Goal: Information Seeking & Learning: Find specific fact

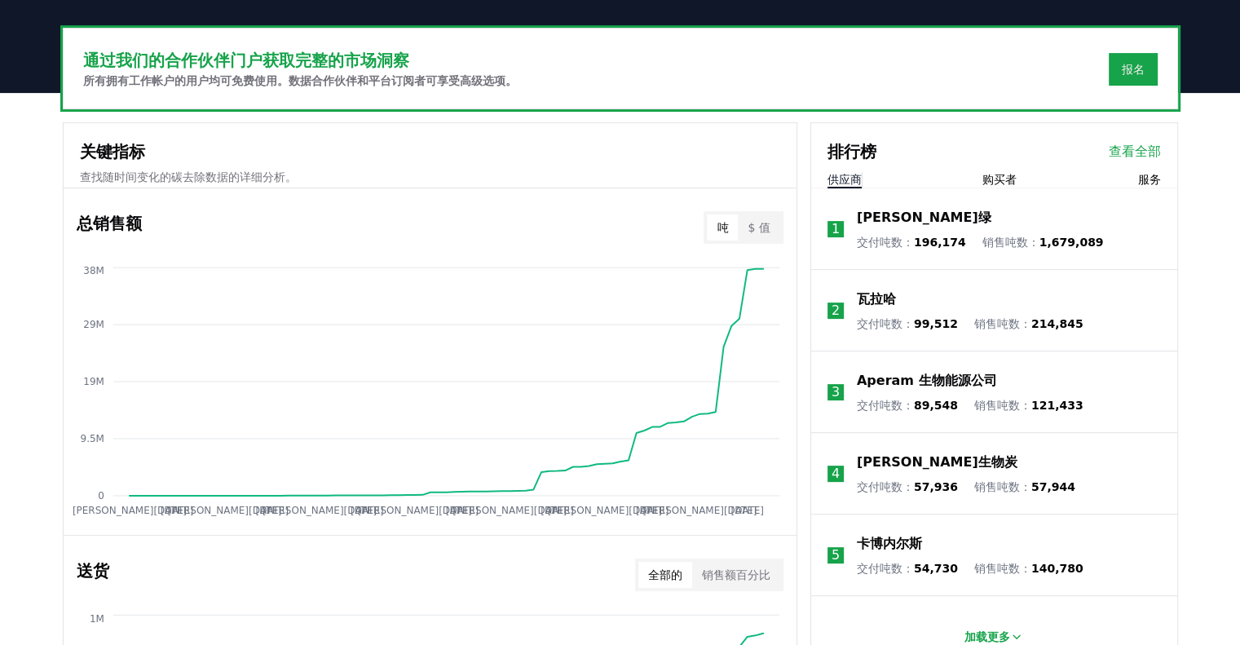
scroll to position [473, 0]
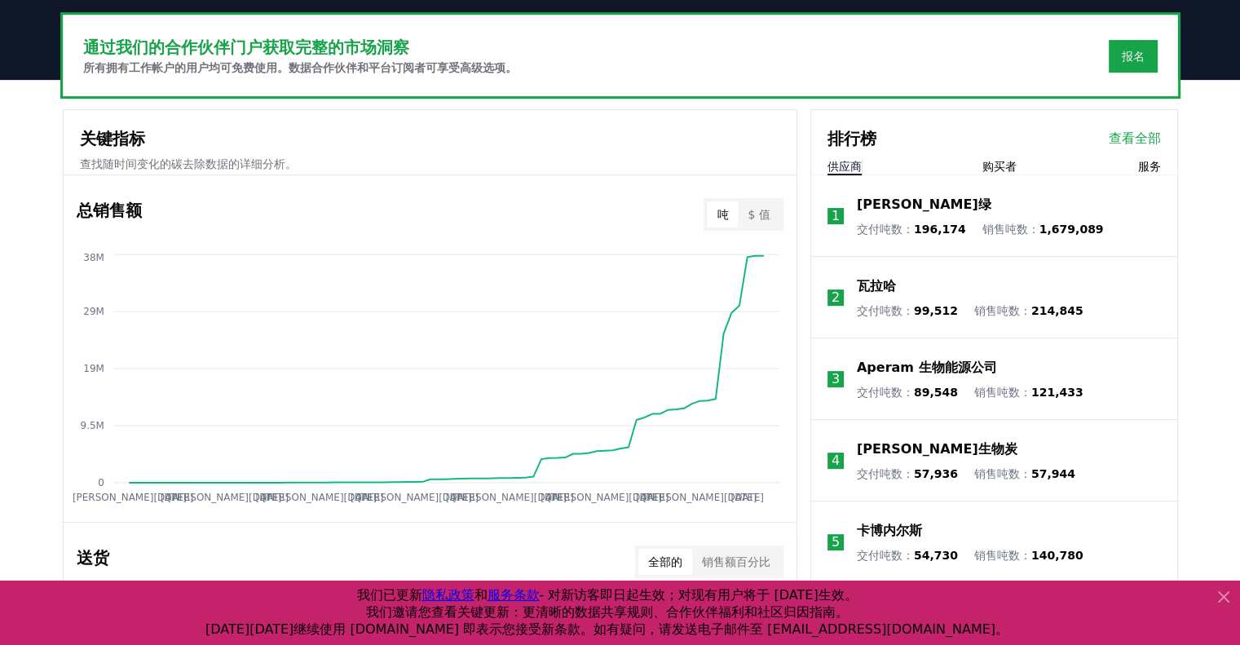
click at [759, 214] on font "$ 值" at bounding box center [758, 214] width 22 height 13
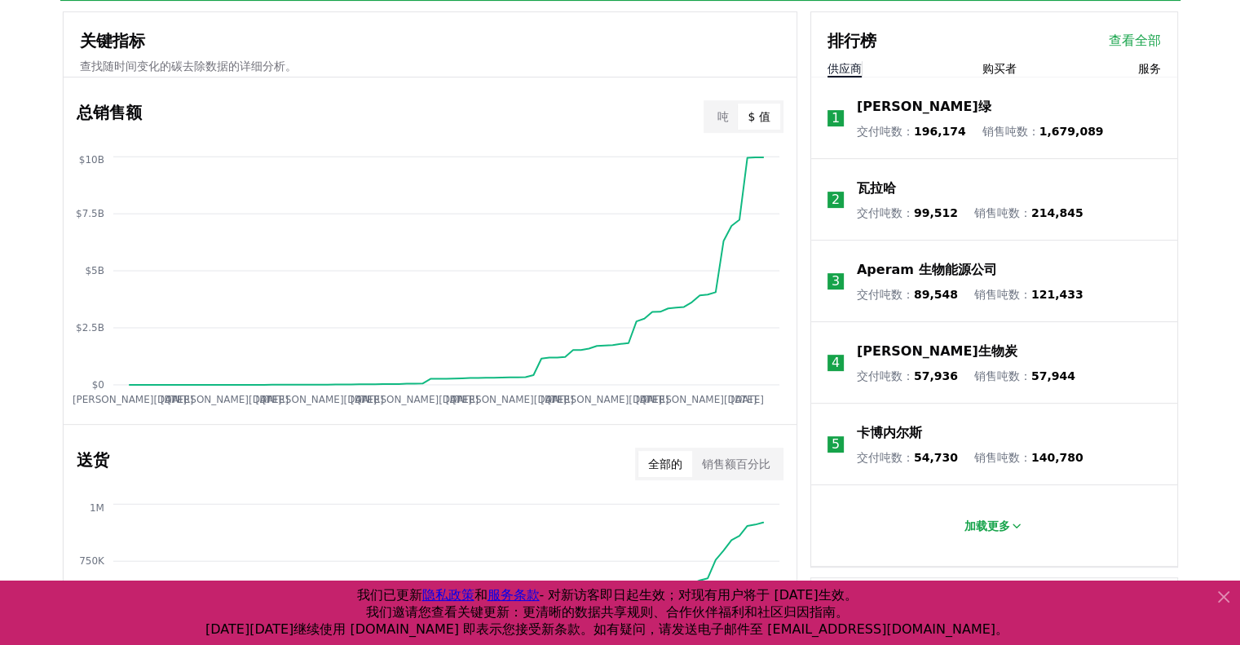
scroll to position [554, 0]
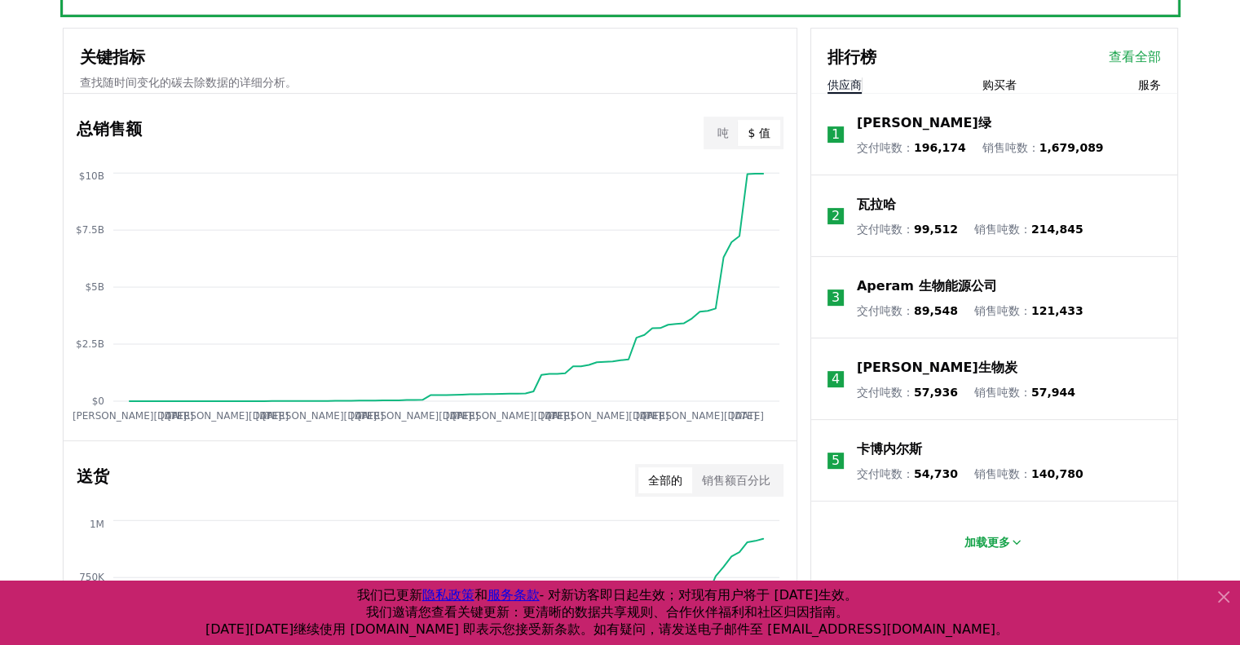
click at [1197, 157] on div "通过我们的合作伙伴门户获取完整的市场洞察 所有拥有工作帐户的用户均可免费使用。数据合作伙伴和平台订阅者可享受高级选项。 报名 关键指标 查找随时间变化的碳去除…" at bounding box center [620, 642] width 1240 height 1288
click at [736, 126] on button "吨" at bounding box center [722, 133] width 31 height 26
click at [745, 126] on button "$ 值" at bounding box center [759, 133] width 42 height 26
click at [716, 120] on button "吨" at bounding box center [722, 133] width 31 height 26
click at [755, 126] on font "$ 值" at bounding box center [758, 132] width 22 height 13
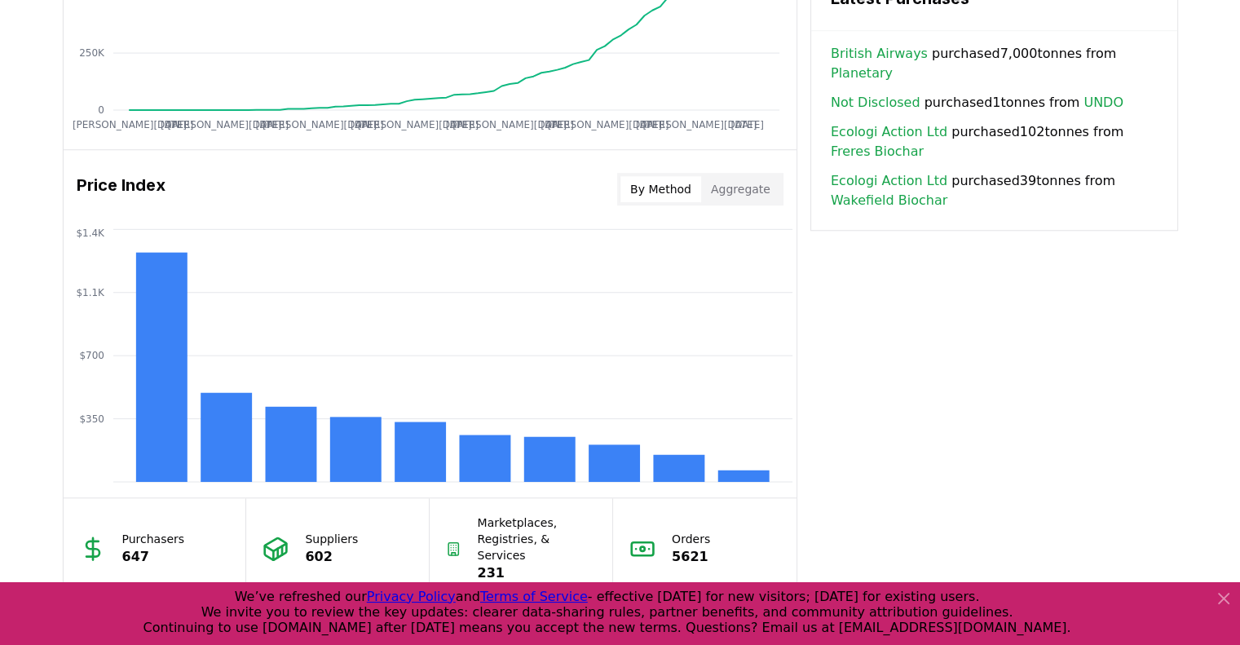
scroll to position [1222, 0]
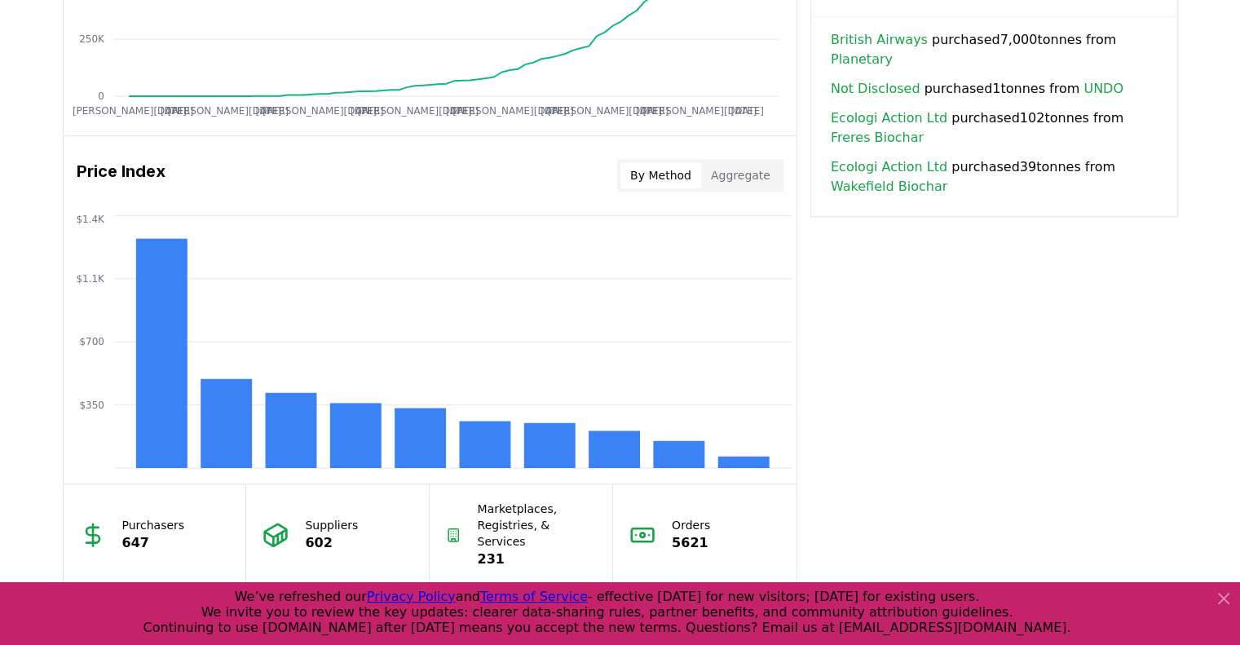
click at [761, 180] on button "Aggregate" at bounding box center [740, 175] width 79 height 26
click at [701, 172] on button "By Method" at bounding box center [660, 175] width 81 height 26
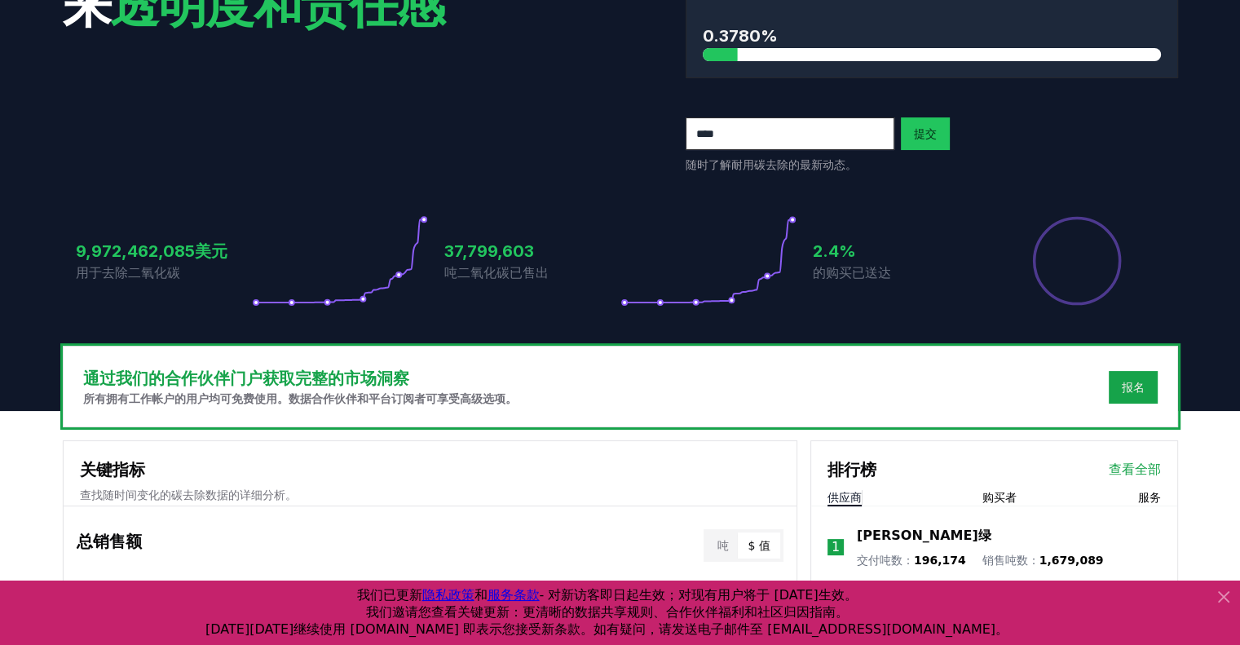
scroll to position [0, 0]
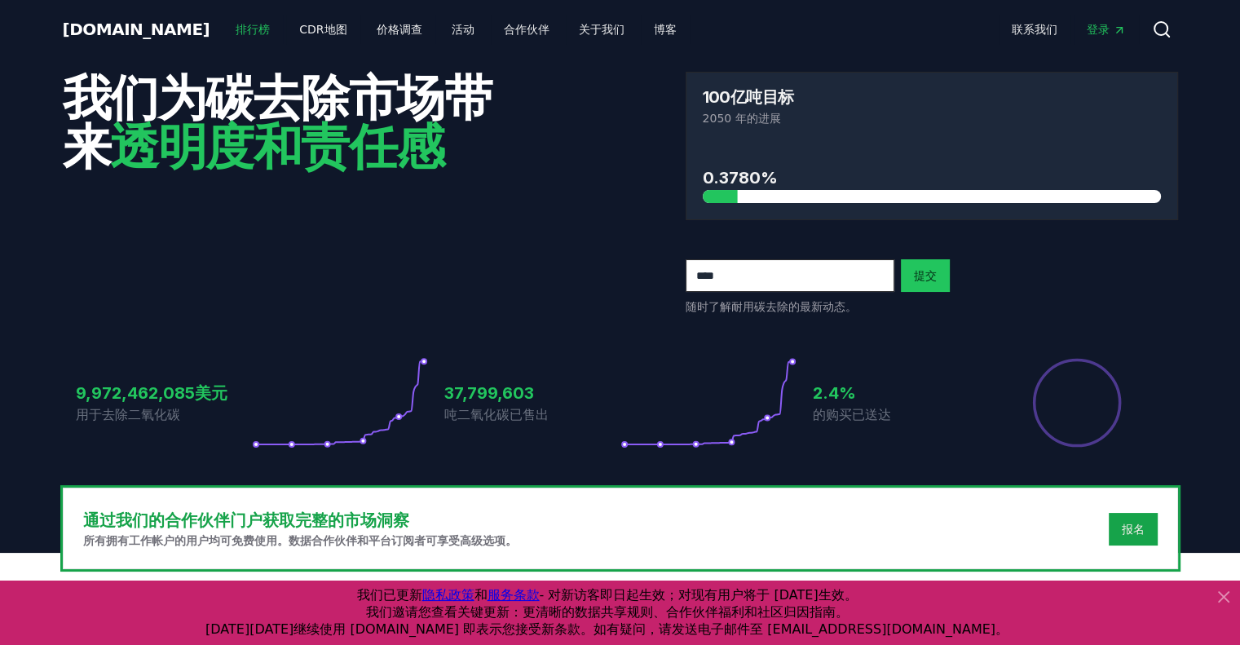
click at [236, 23] on font "排行榜" at bounding box center [253, 29] width 34 height 13
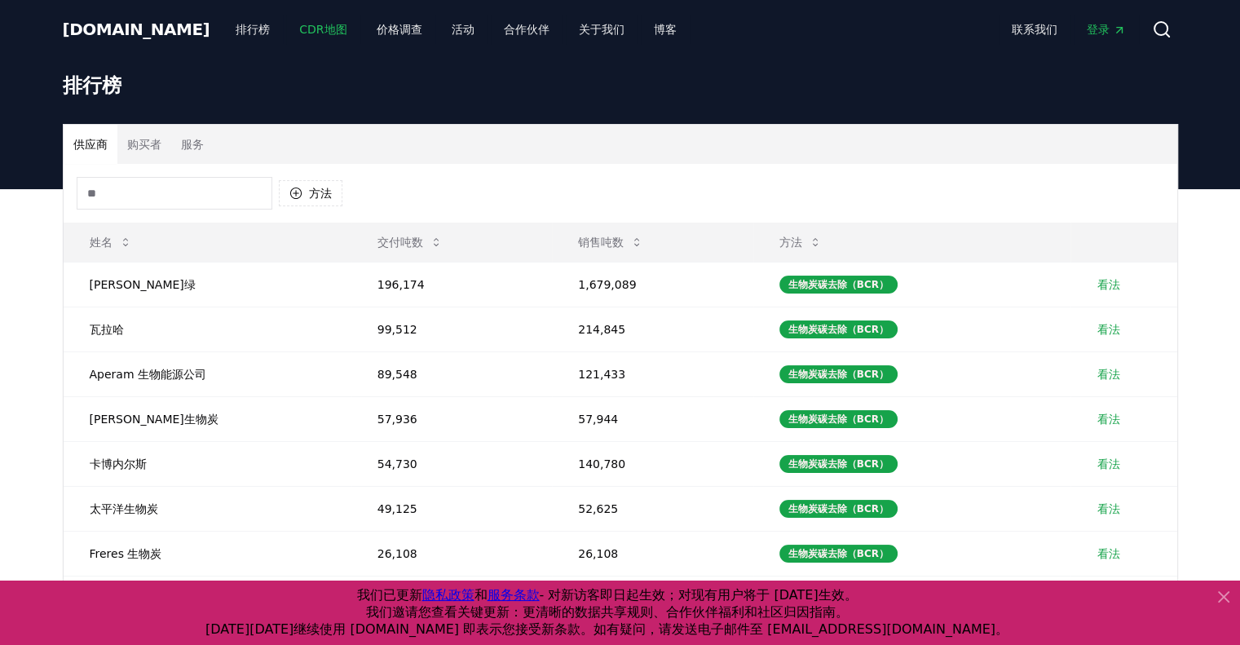
click at [286, 24] on link "CDR地图" at bounding box center [322, 29] width 73 height 29
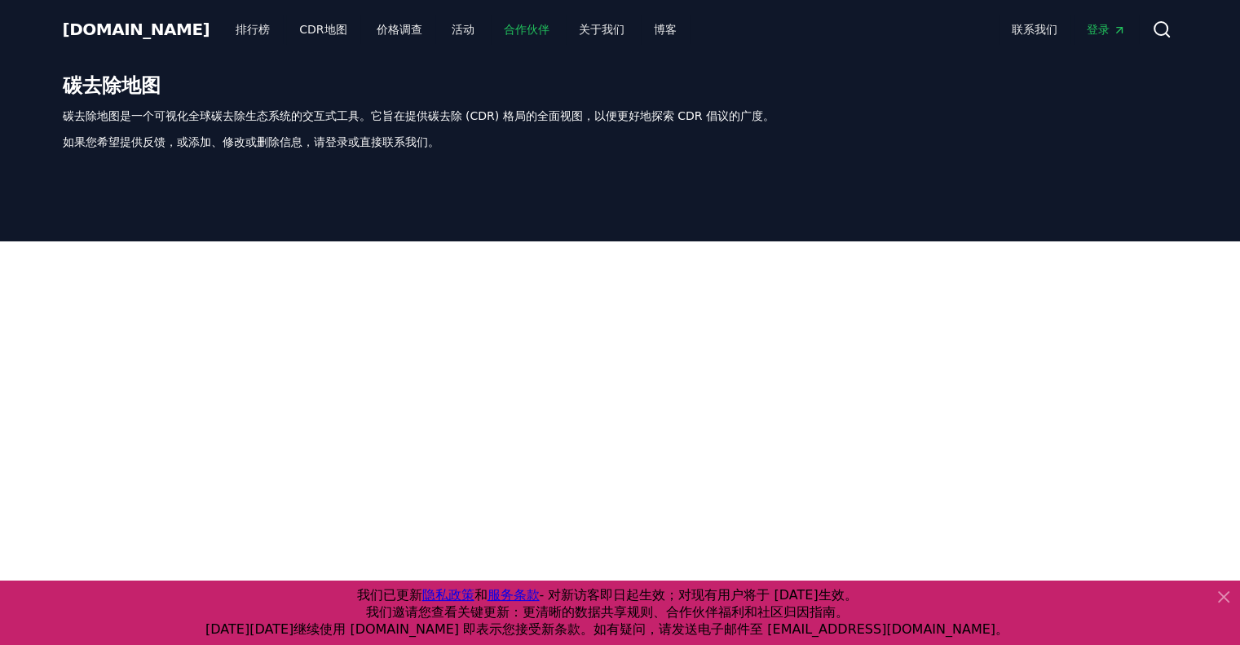
click at [504, 24] on font "合作伙伴" at bounding box center [527, 29] width 46 height 13
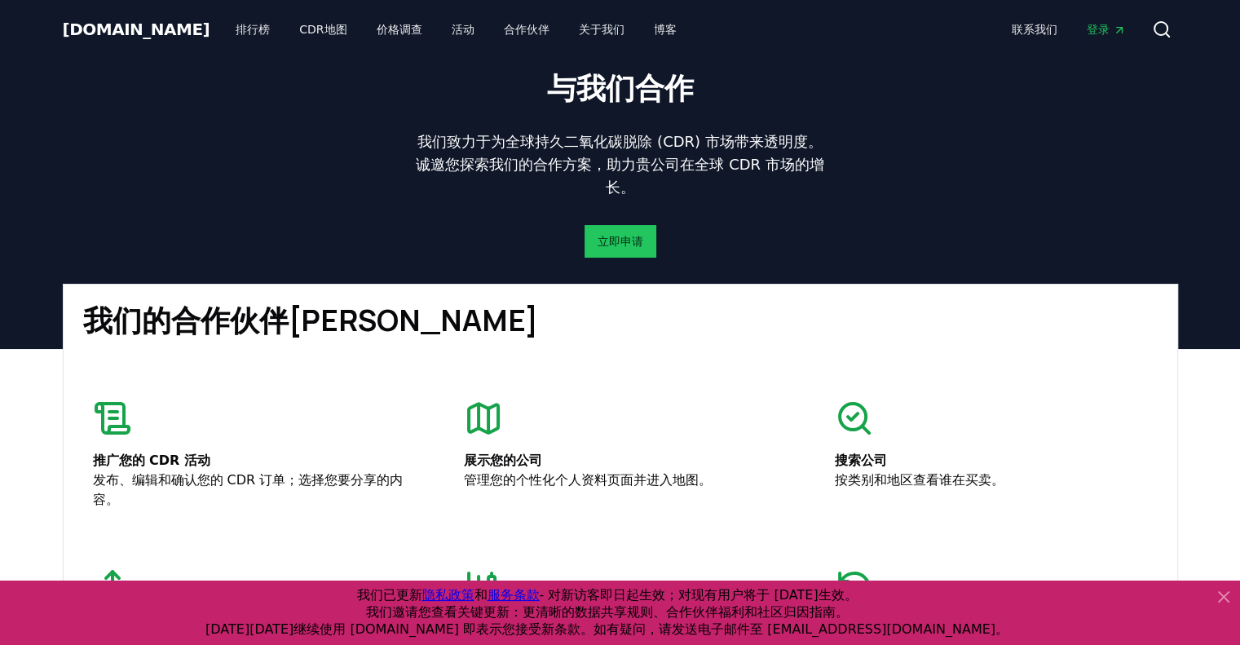
click at [86, 22] on font "[DOMAIN_NAME]" at bounding box center [137, 30] width 148 height 20
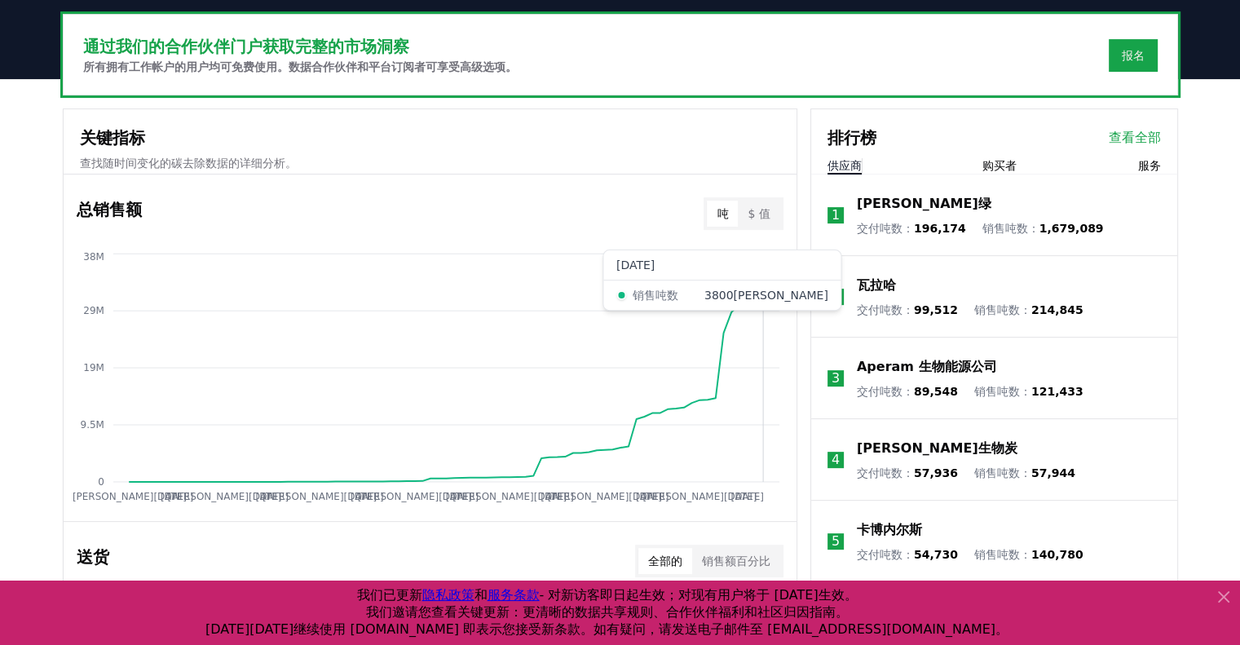
scroll to position [407, 0]
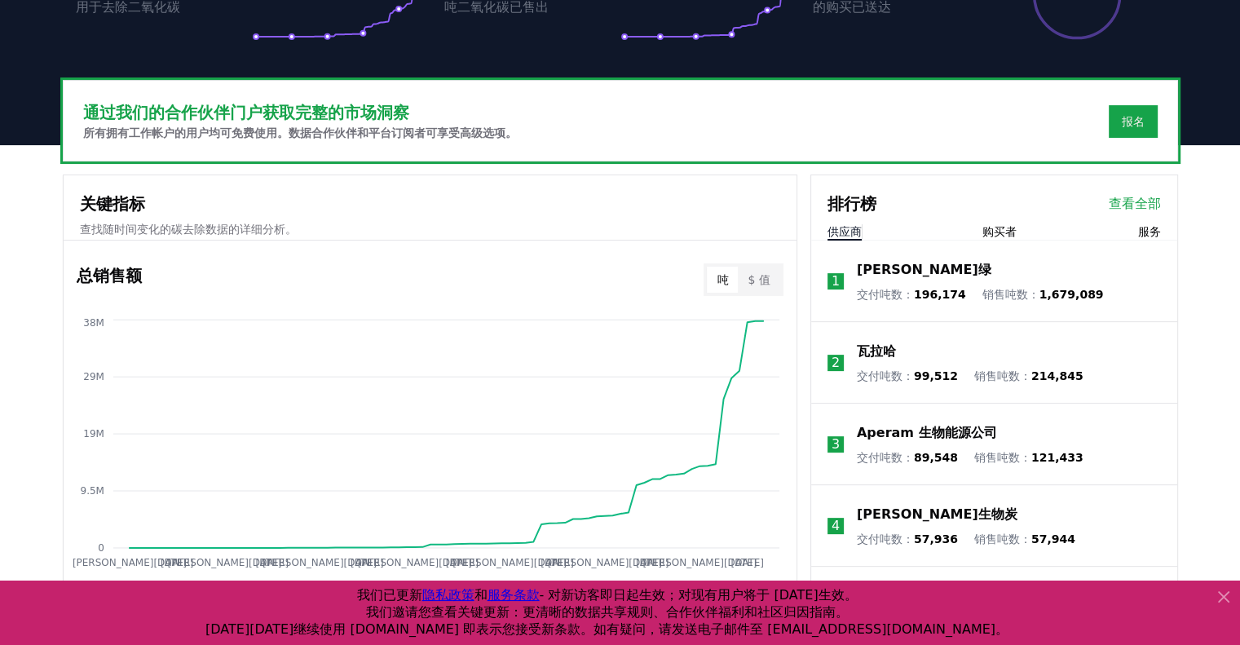
click at [620, 230] on p "查找随时间变化的碳去除数据的详细分析。" at bounding box center [430, 229] width 700 height 16
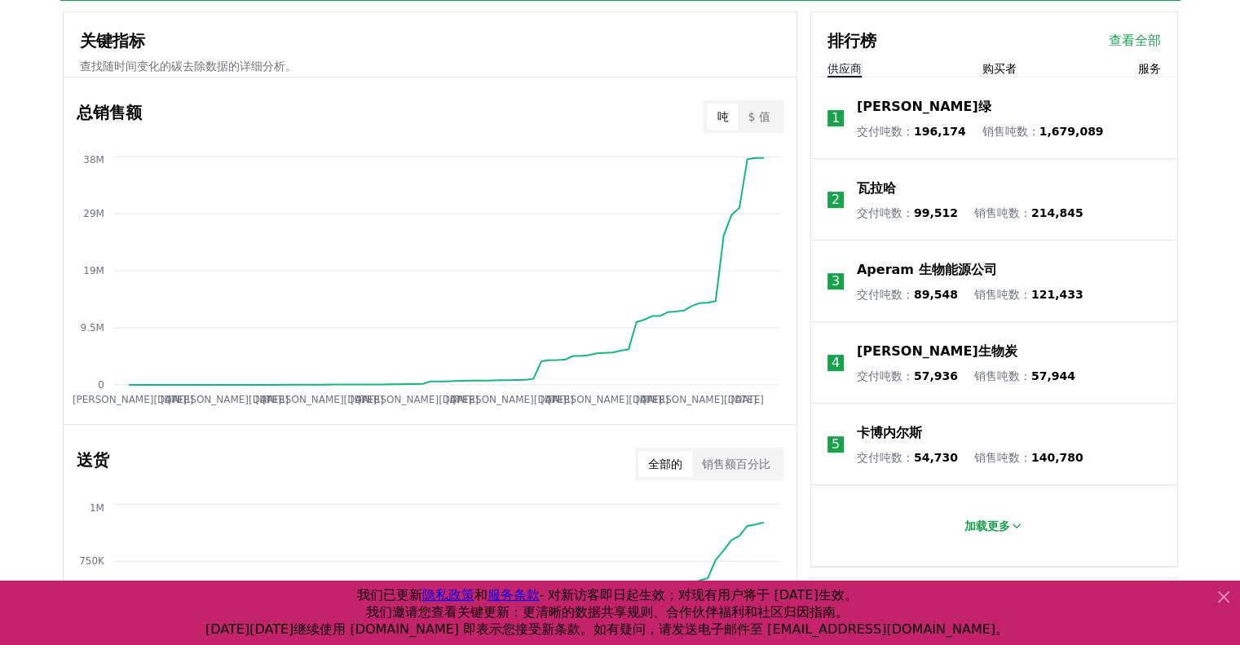
scroll to position [733, 0]
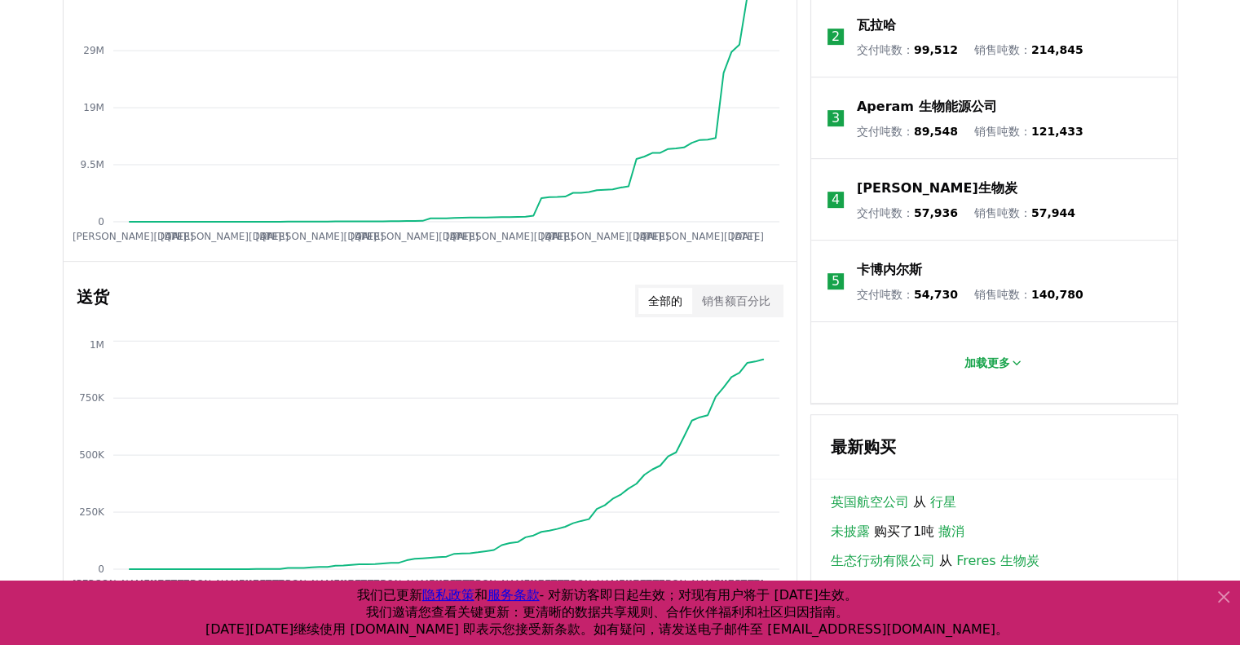
click at [709, 227] on icon "Jan 2019 Jul 2019 Jan 2020 Jul 2020 Jan 2021 Jul 2021 Jan 2022 Jul 2022 Jan 202…" at bounding box center [424, 119] width 720 height 261
click at [729, 302] on font "销售额百分比" at bounding box center [736, 300] width 68 height 13
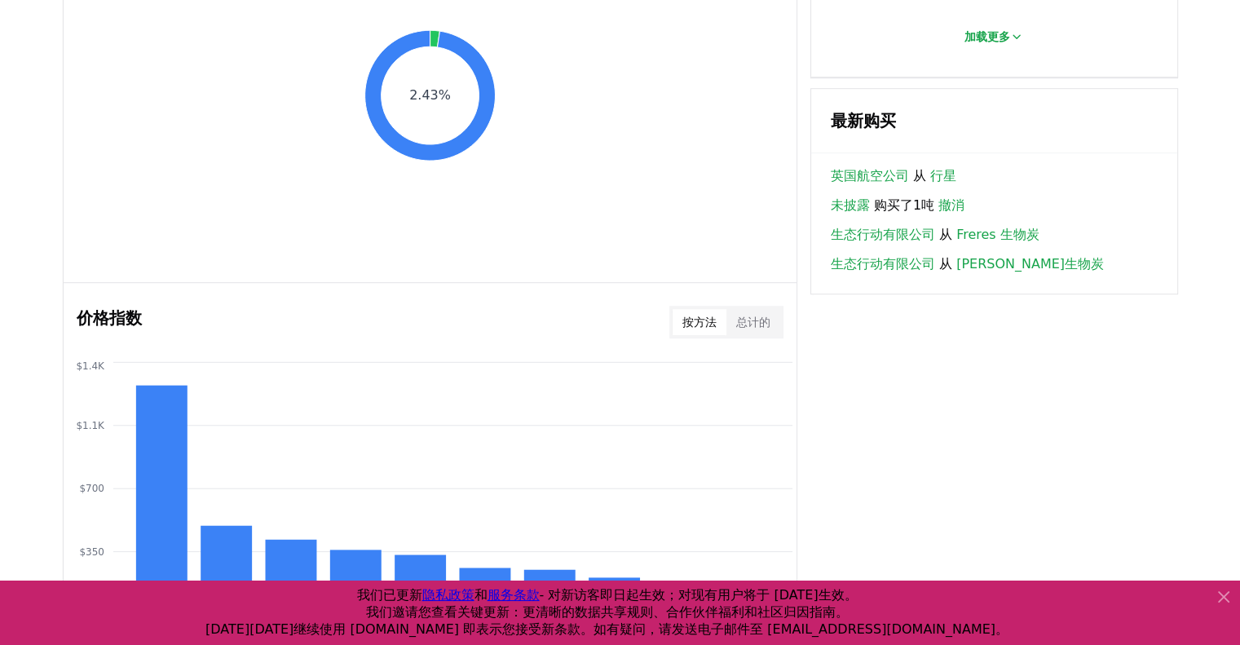
scroll to position [1141, 0]
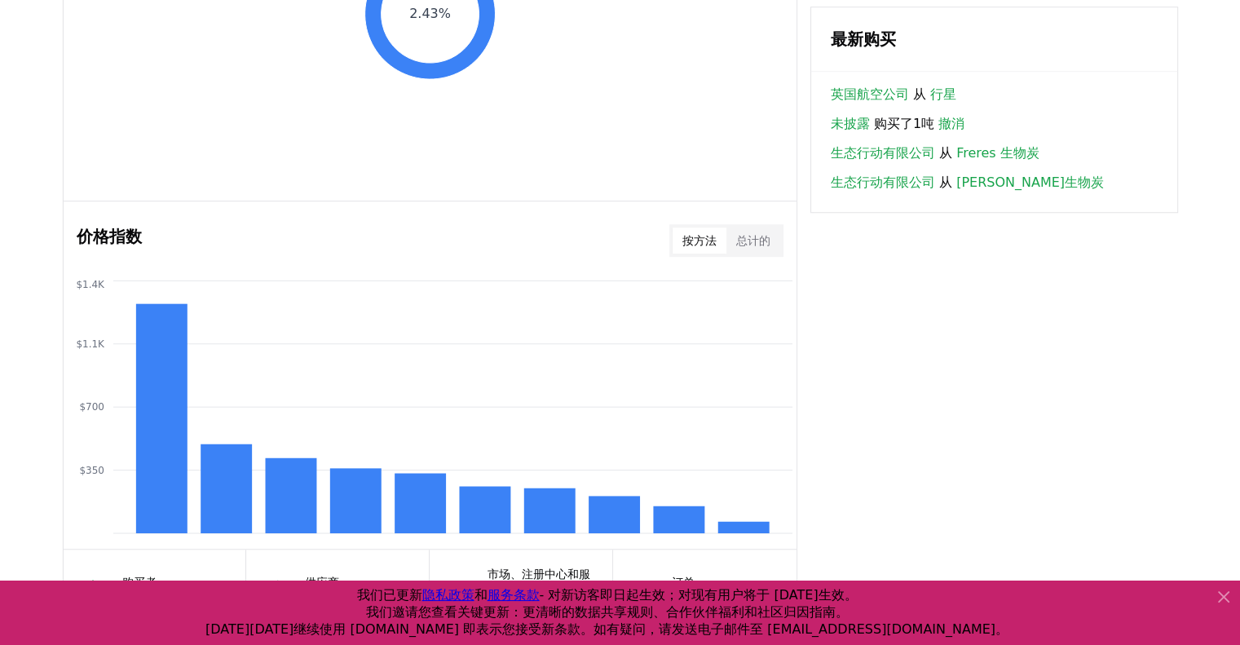
click at [751, 249] on button "总计的" at bounding box center [753, 240] width 54 height 26
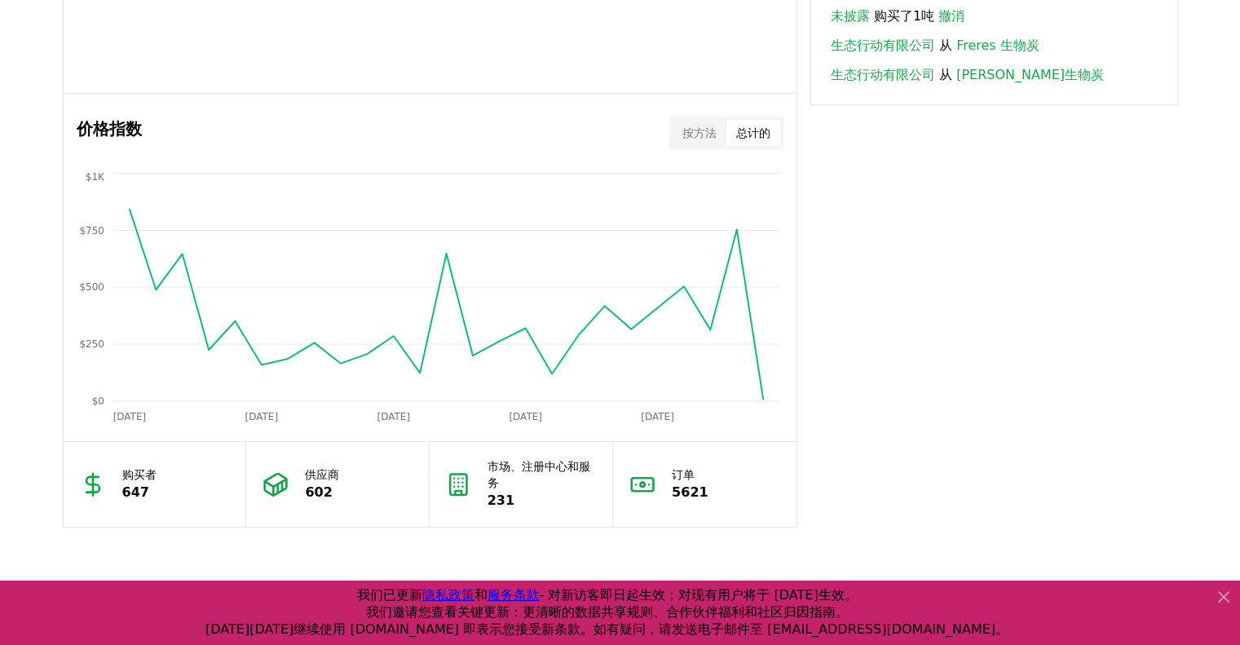
scroll to position [1385, 0]
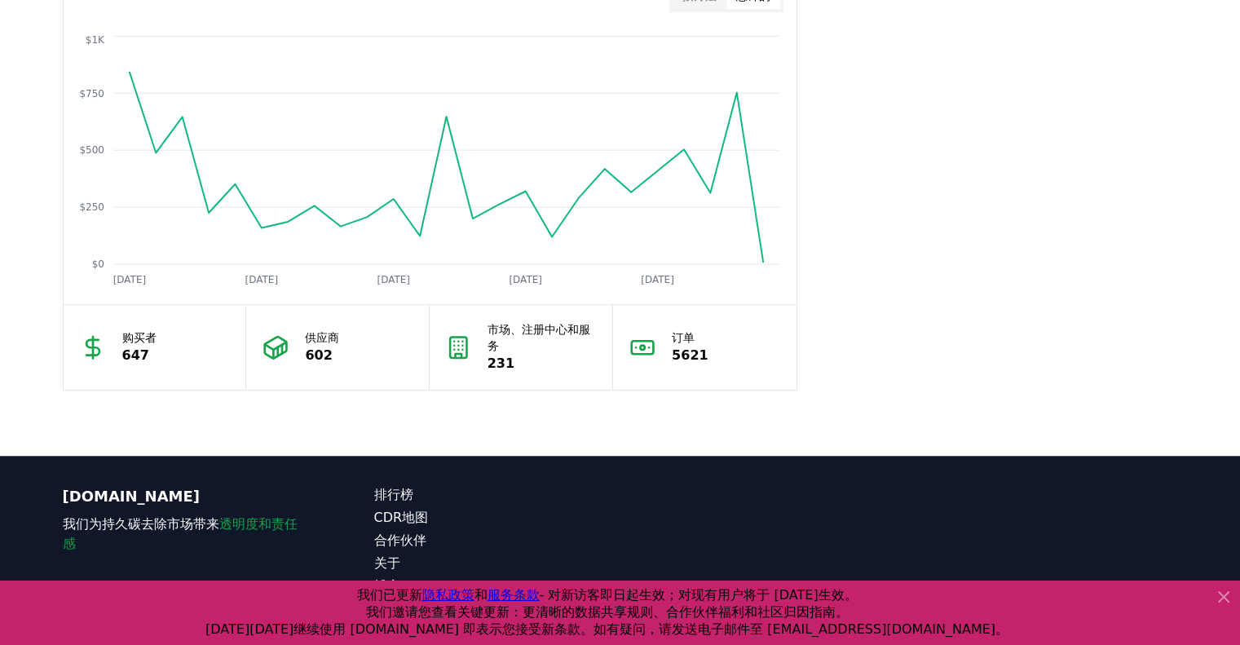
click at [722, 350] on div "订单 5621" at bounding box center [704, 347] width 183 height 85
click at [556, 342] on p "市场、注册中心和服务" at bounding box center [541, 337] width 108 height 33
click at [390, 379] on div "供应商 602" at bounding box center [337, 347] width 183 height 85
click at [243, 362] on div "购买者 647" at bounding box center [155, 347] width 183 height 85
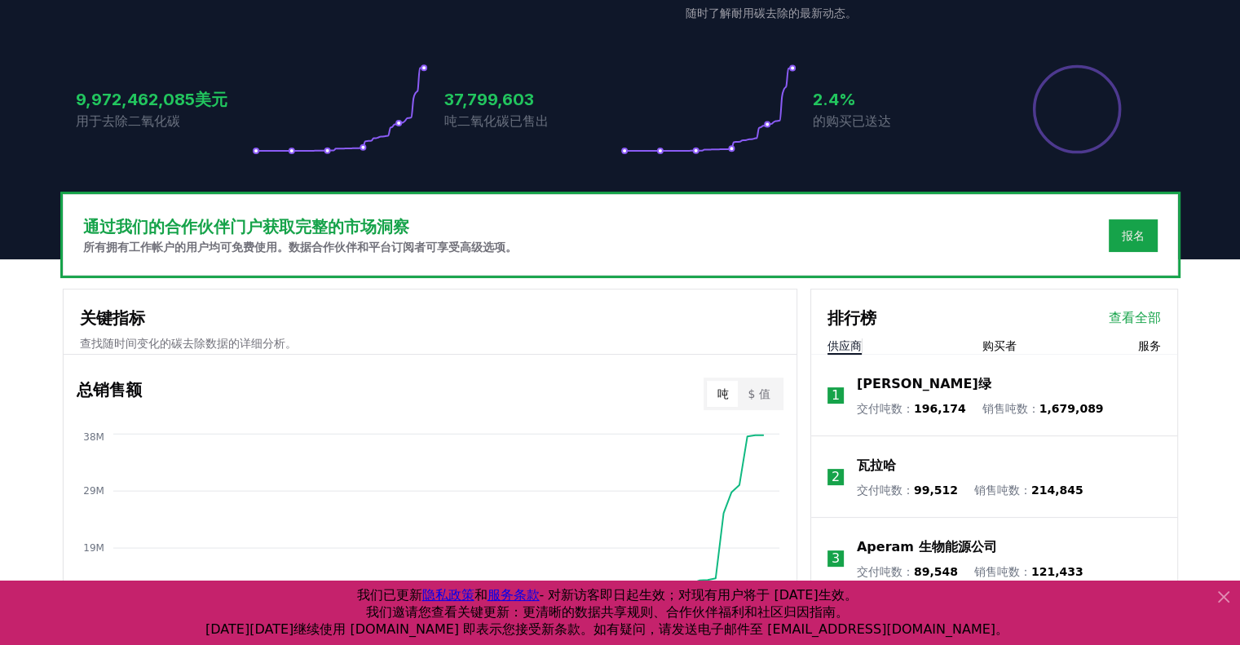
scroll to position [326, 0]
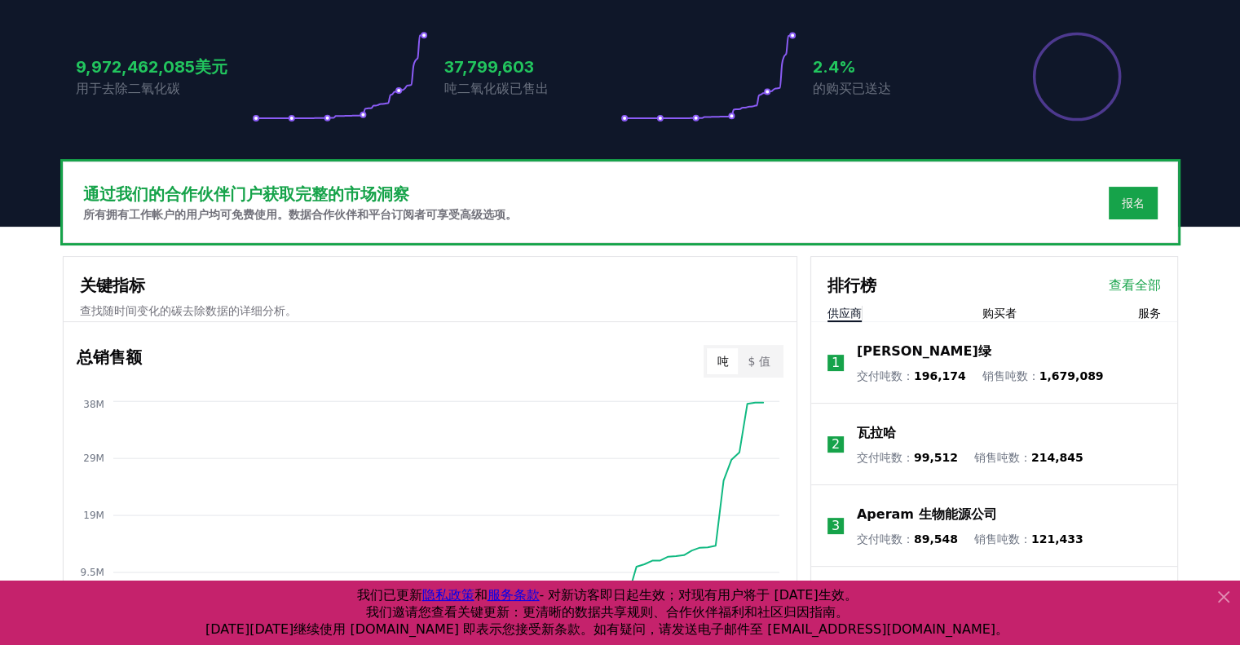
click at [760, 361] on font "$ 值" at bounding box center [758, 361] width 22 height 13
click at [735, 359] on button "吨" at bounding box center [722, 361] width 31 height 26
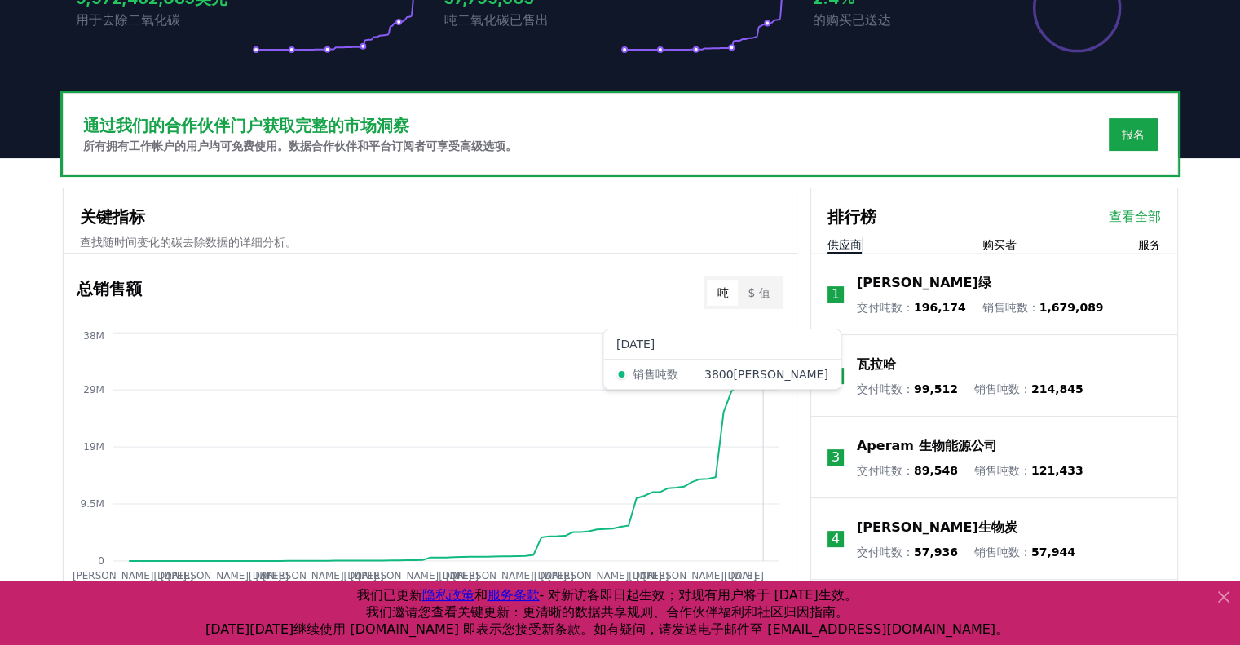
scroll to position [407, 0]
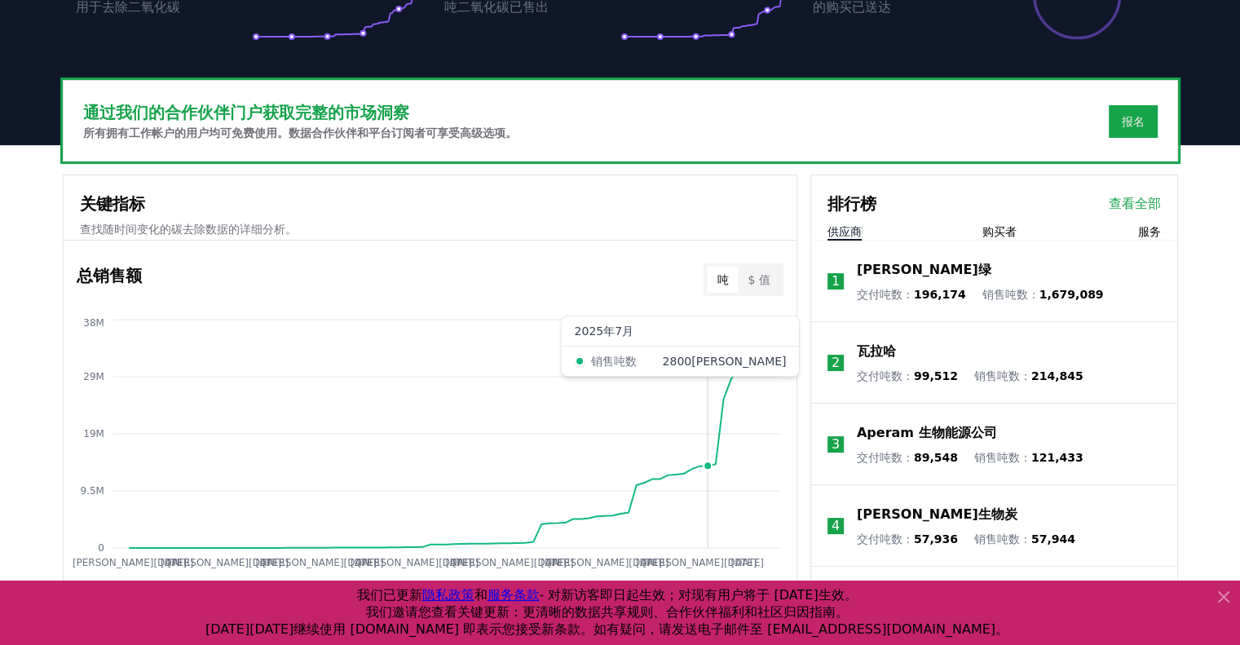
click at [710, 435] on icon "Jan 2019 Jul 2019 Jan 2020 Jul 2020 Jan 2021 Jul 2021 Jan 2022 Jul 2022 Jan 202…" at bounding box center [424, 445] width 720 height 261
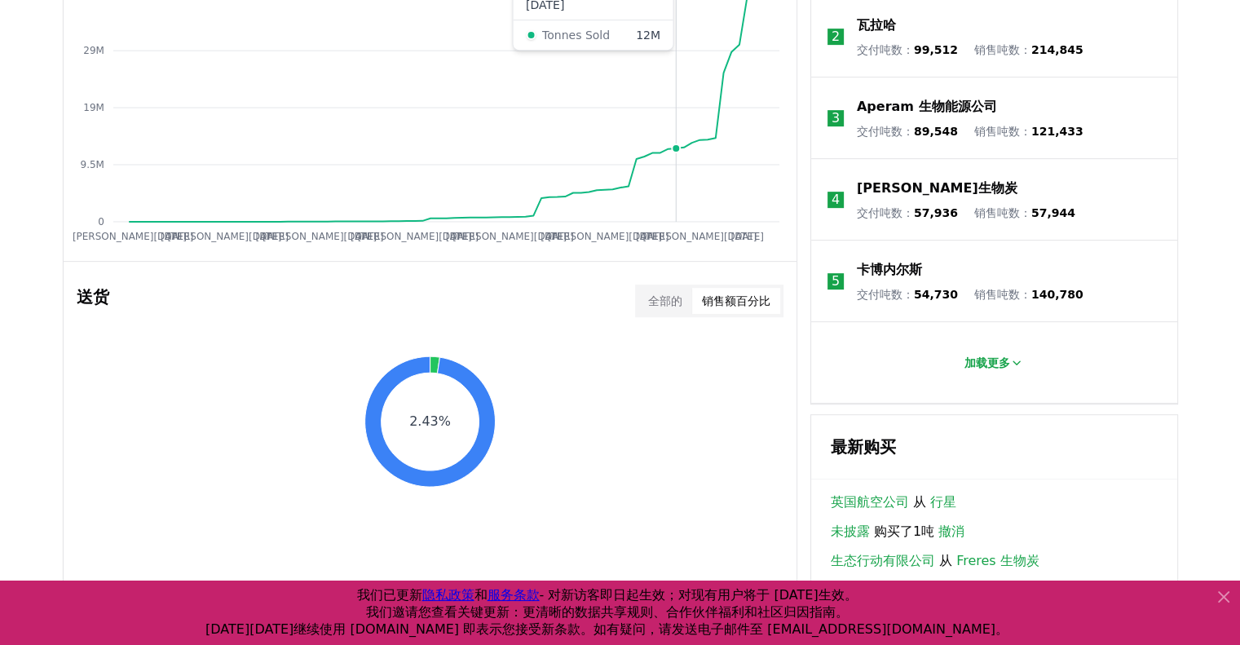
click at [673, 218] on icon "Jan 2019 Jul 2019 Jan 2020 Jul 2020 Jan 2021 Jul 2021 Jan 2022 Jul 2022 Jan 202…" at bounding box center [424, 119] width 720 height 261
click at [585, 236] on tspan "Jan 2024" at bounding box center [604, 236] width 114 height 11
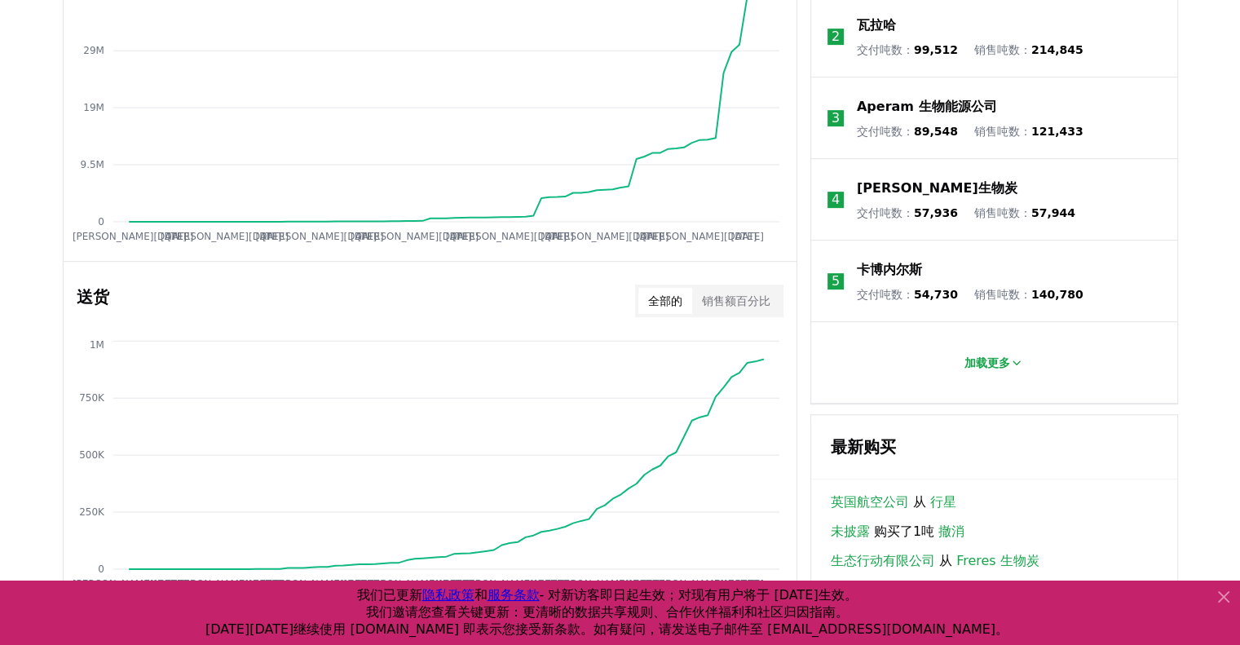
click at [683, 294] on button "全部的" at bounding box center [665, 301] width 54 height 26
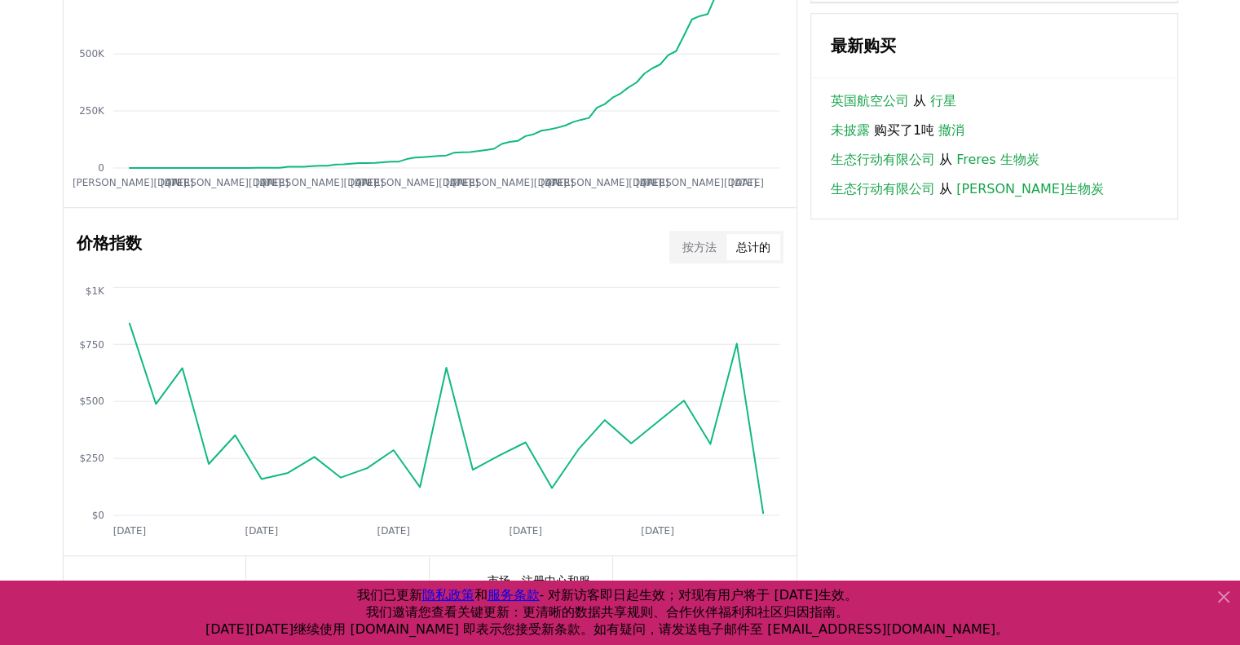
scroll to position [1222, 0]
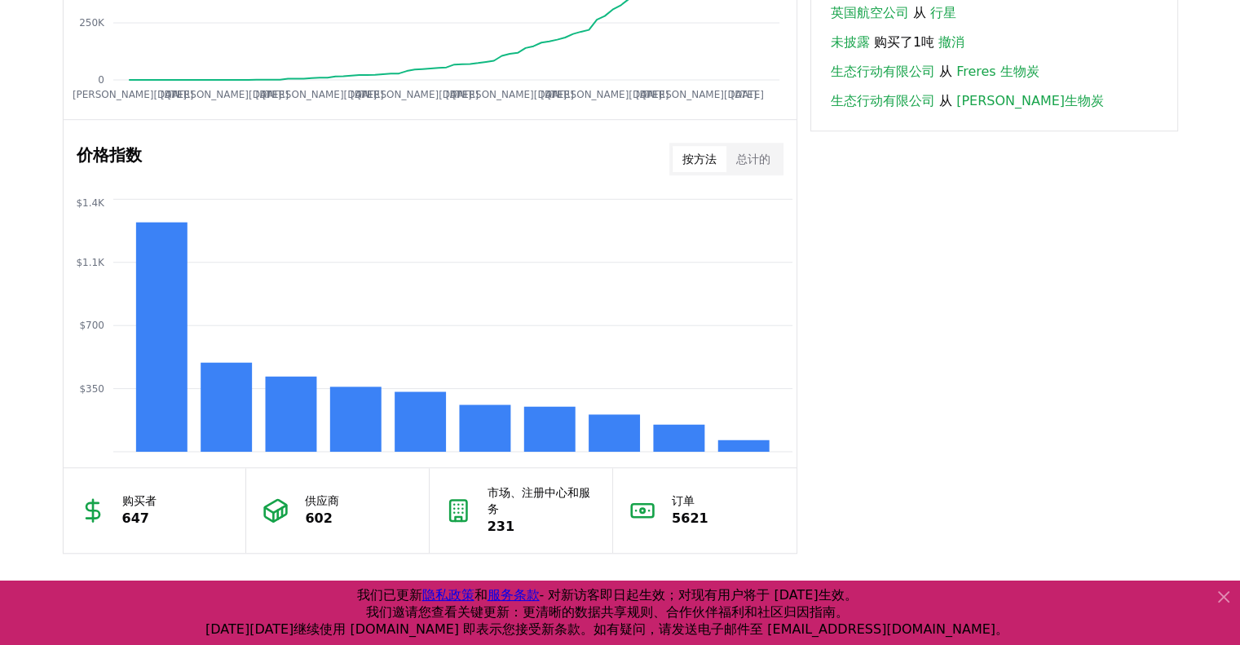
click at [705, 165] on button "按方法" at bounding box center [699, 159] width 54 height 26
click at [680, 425] on rect at bounding box center [678, 438] width 51 height 27
click at [754, 152] on font "总计的" at bounding box center [753, 158] width 34 height 13
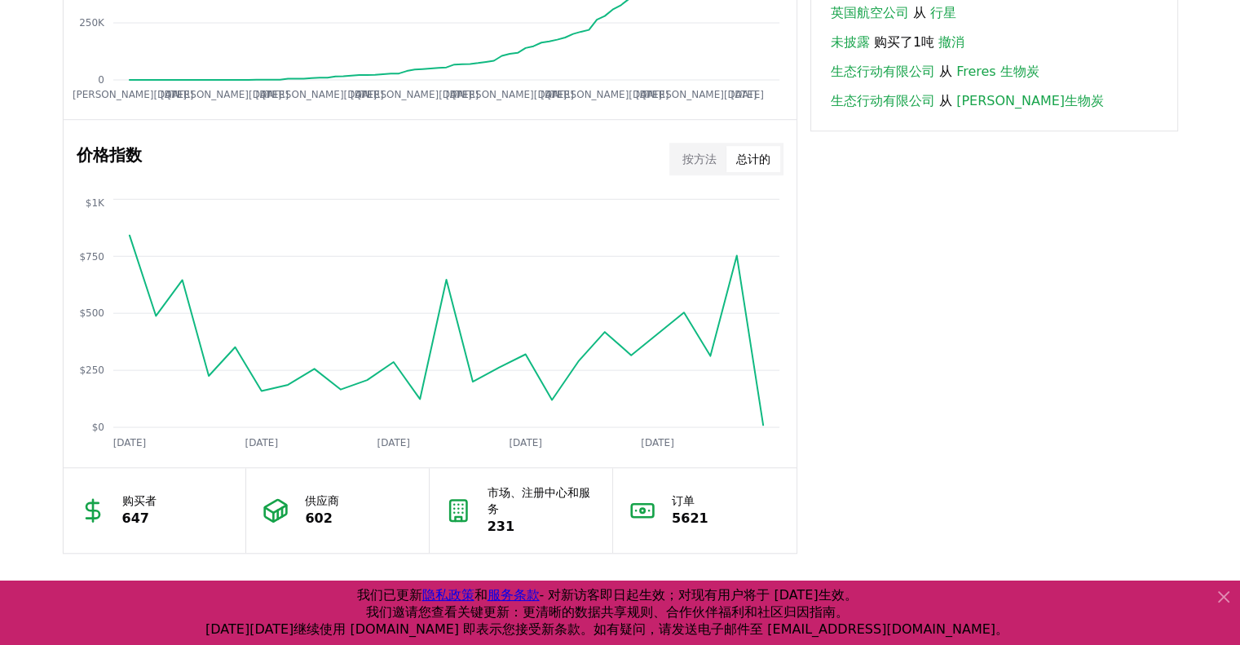
click at [121, 507] on div "购买者 647" at bounding box center [155, 510] width 183 height 85
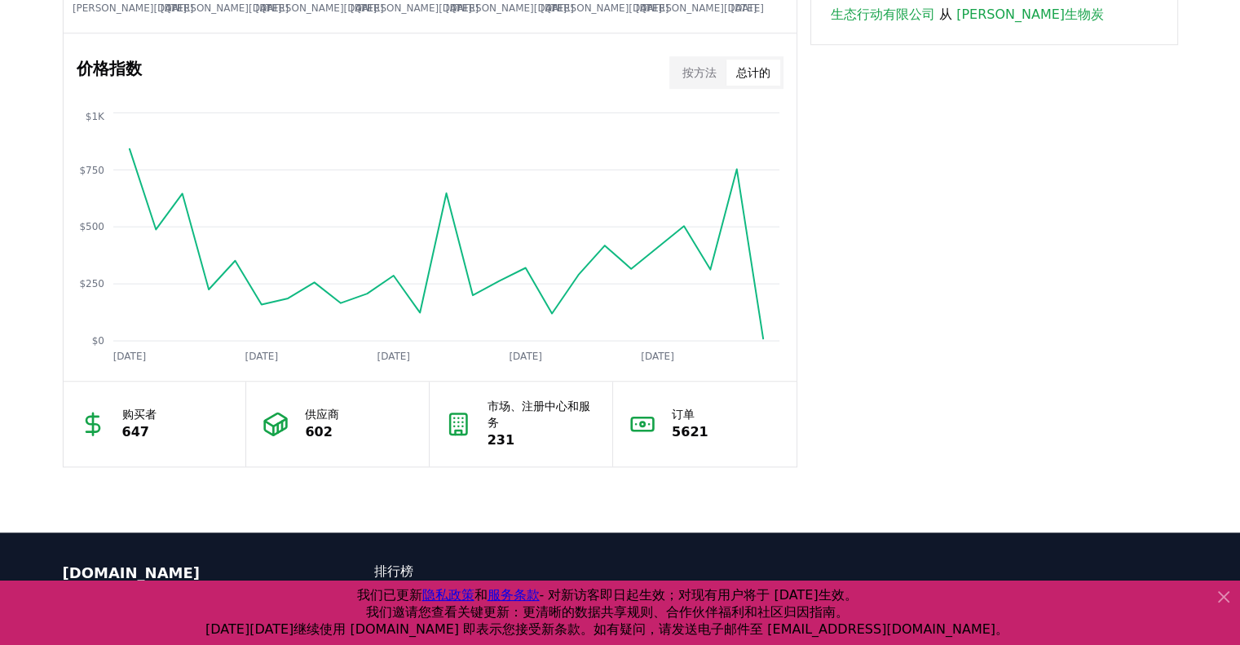
scroll to position [1130, 0]
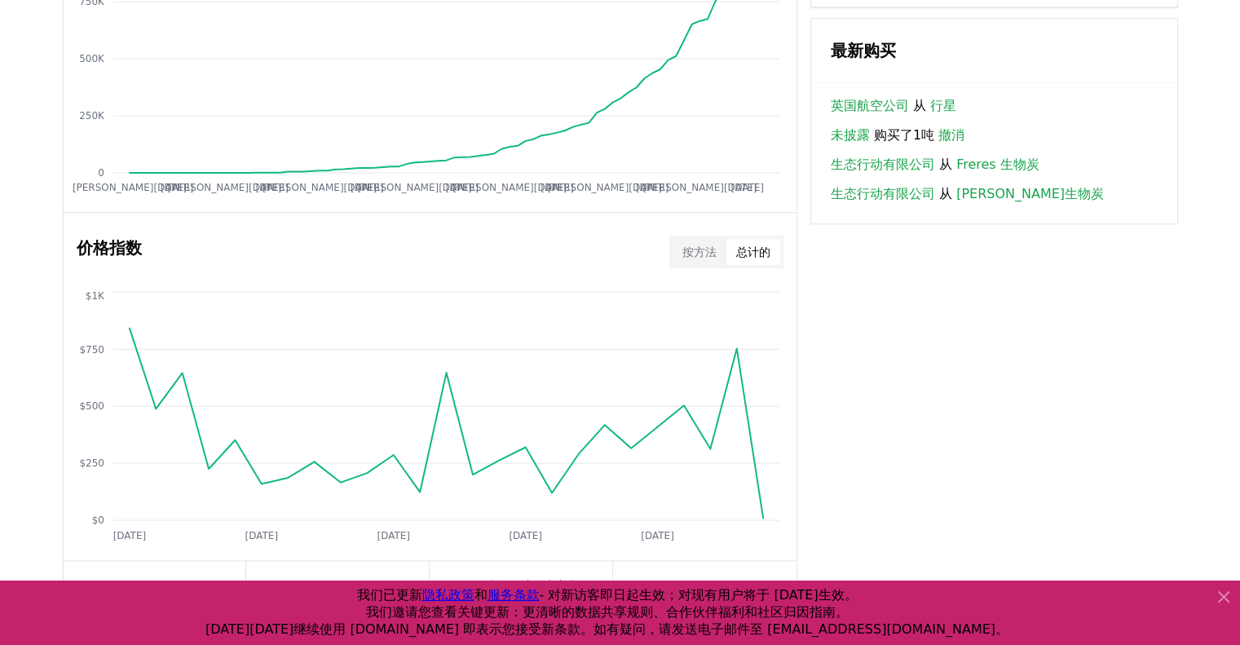
click at [724, 240] on button "按方法" at bounding box center [699, 252] width 54 height 26
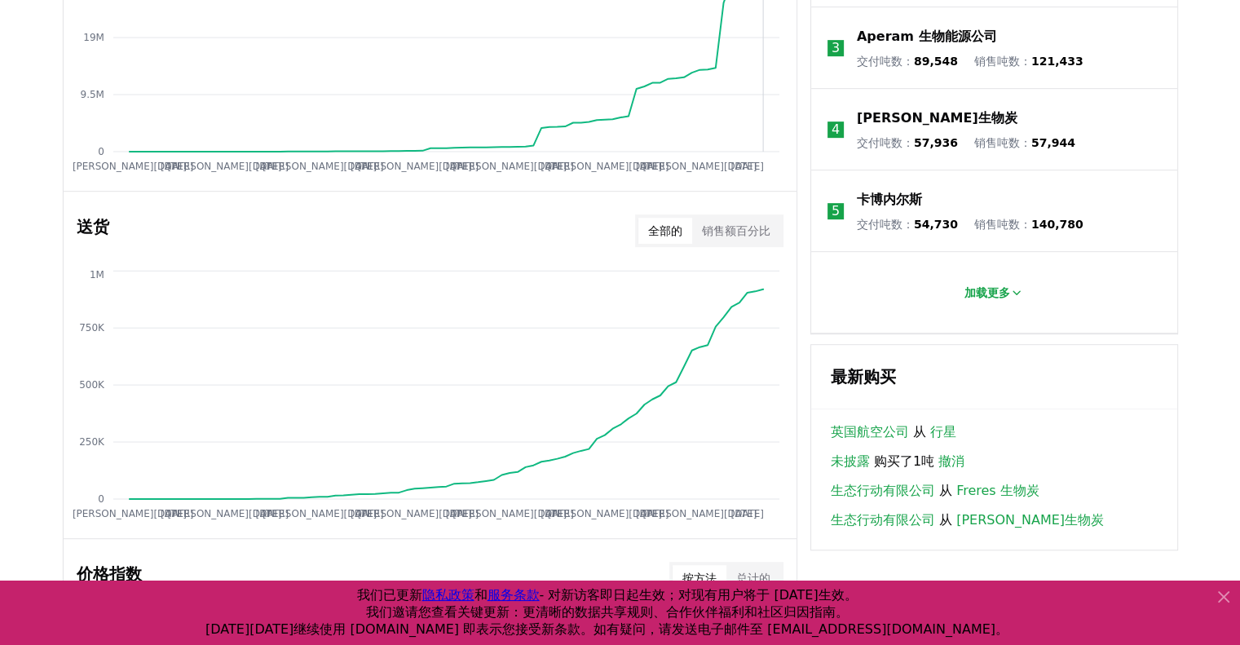
scroll to position [967, 0]
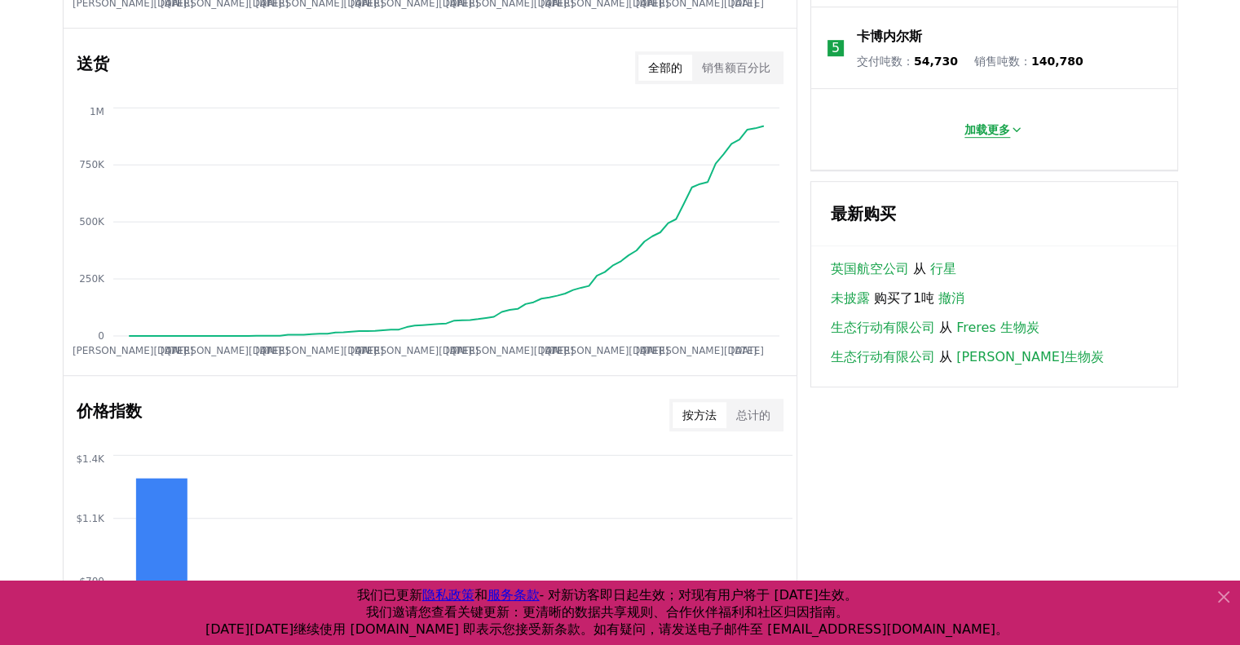
click at [975, 139] on button "加载更多" at bounding box center [993, 129] width 85 height 33
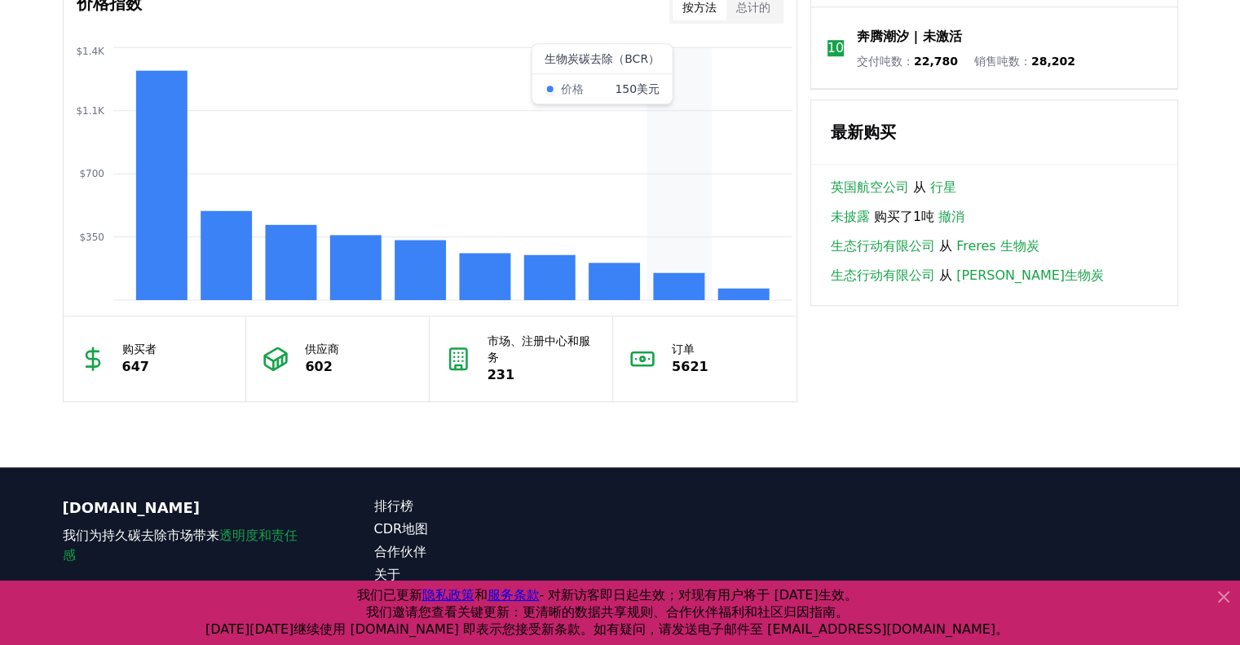
scroll to position [1130, 0]
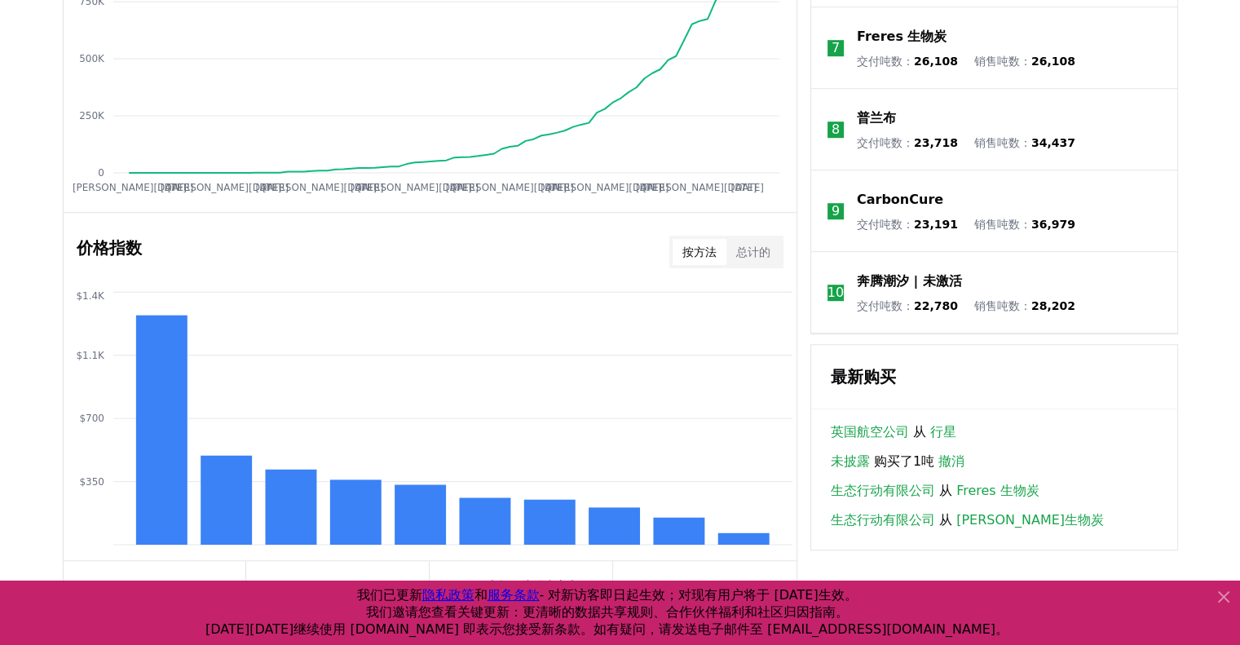
click at [767, 245] on font "总计的" at bounding box center [753, 251] width 34 height 13
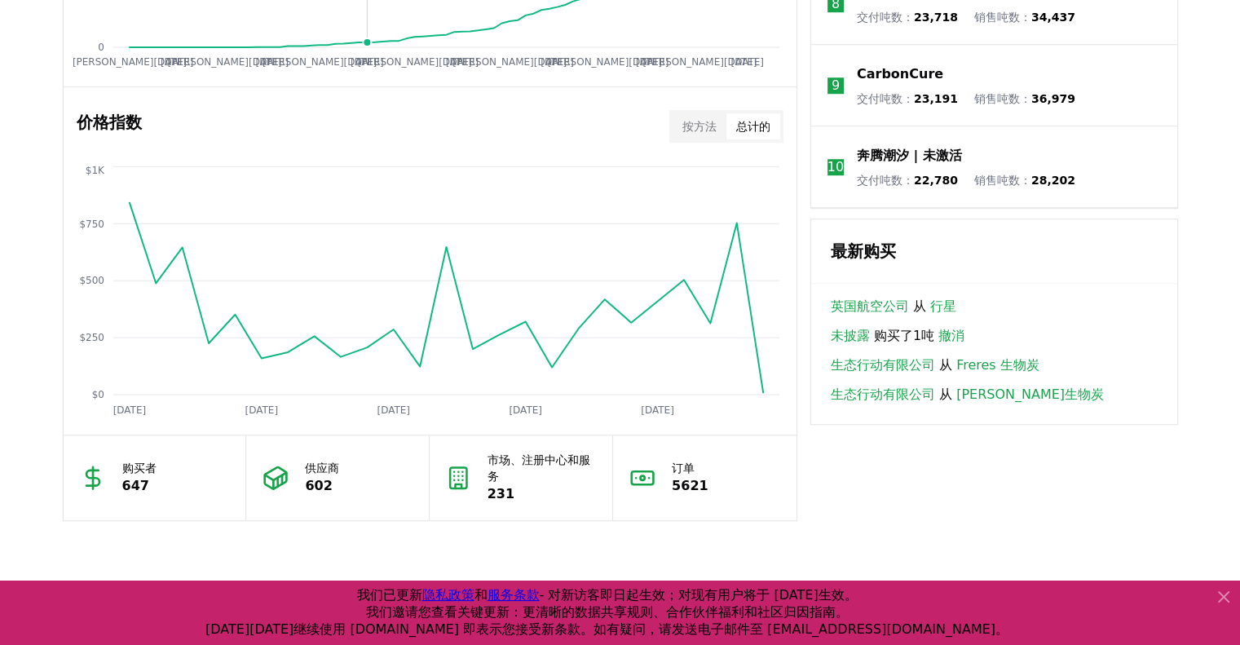
scroll to position [1293, 0]
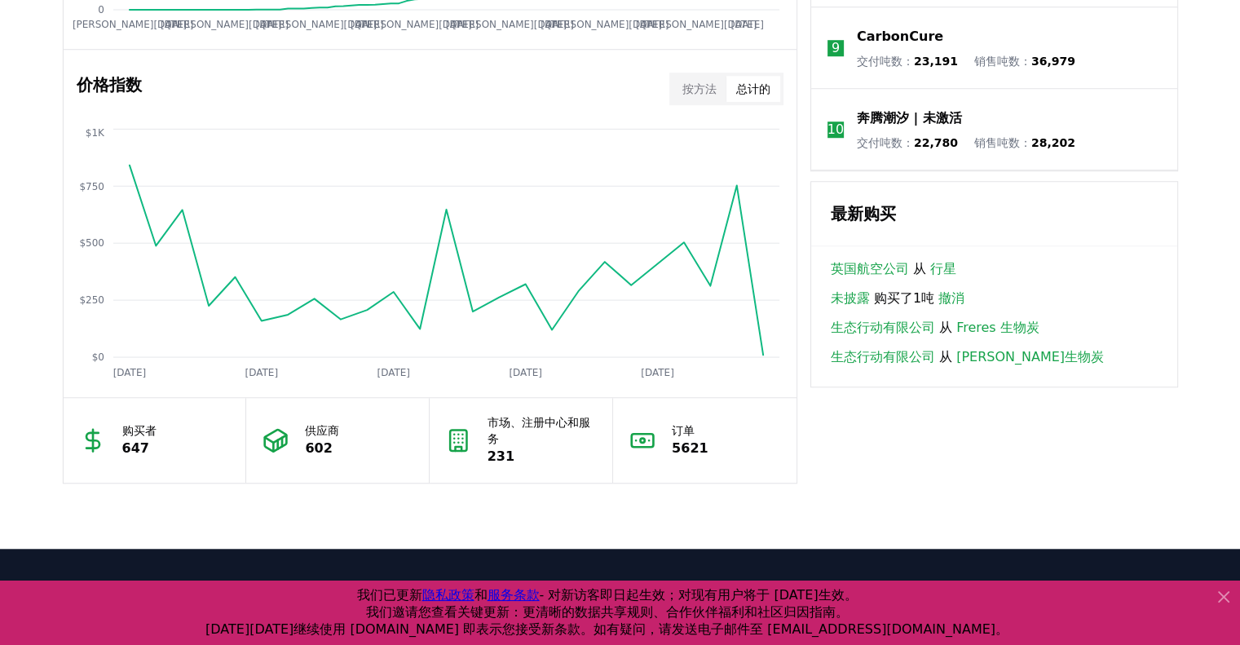
click at [148, 441] on p "647" at bounding box center [139, 448] width 34 height 20
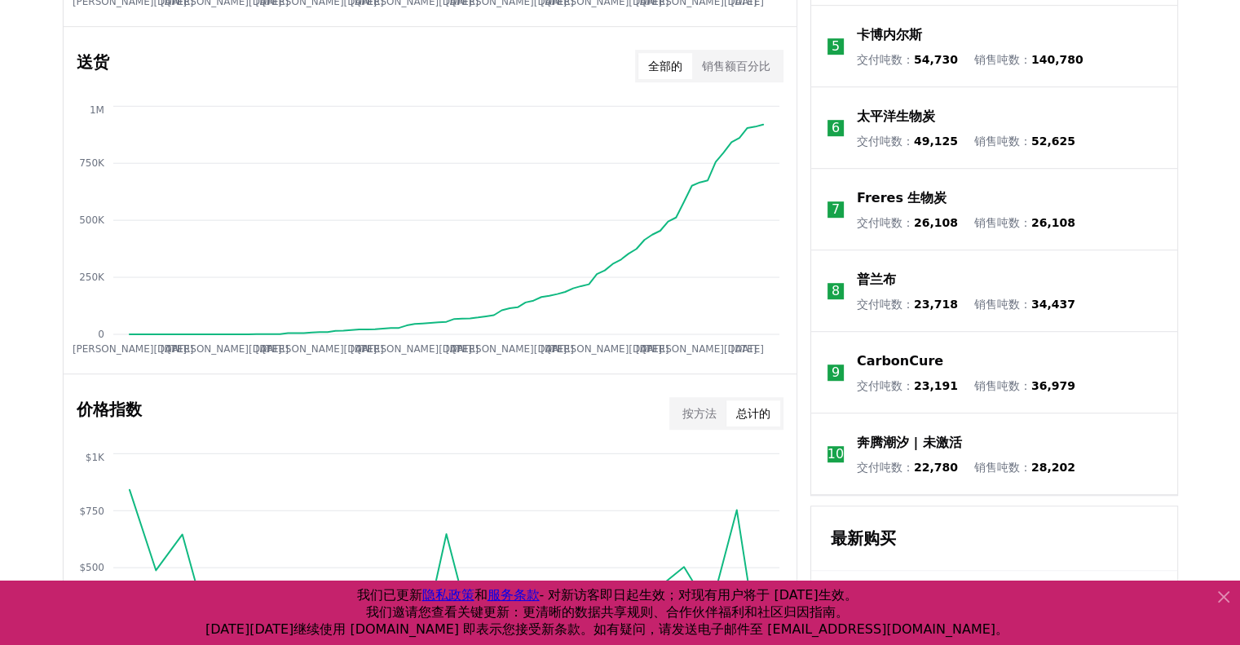
scroll to position [885, 0]
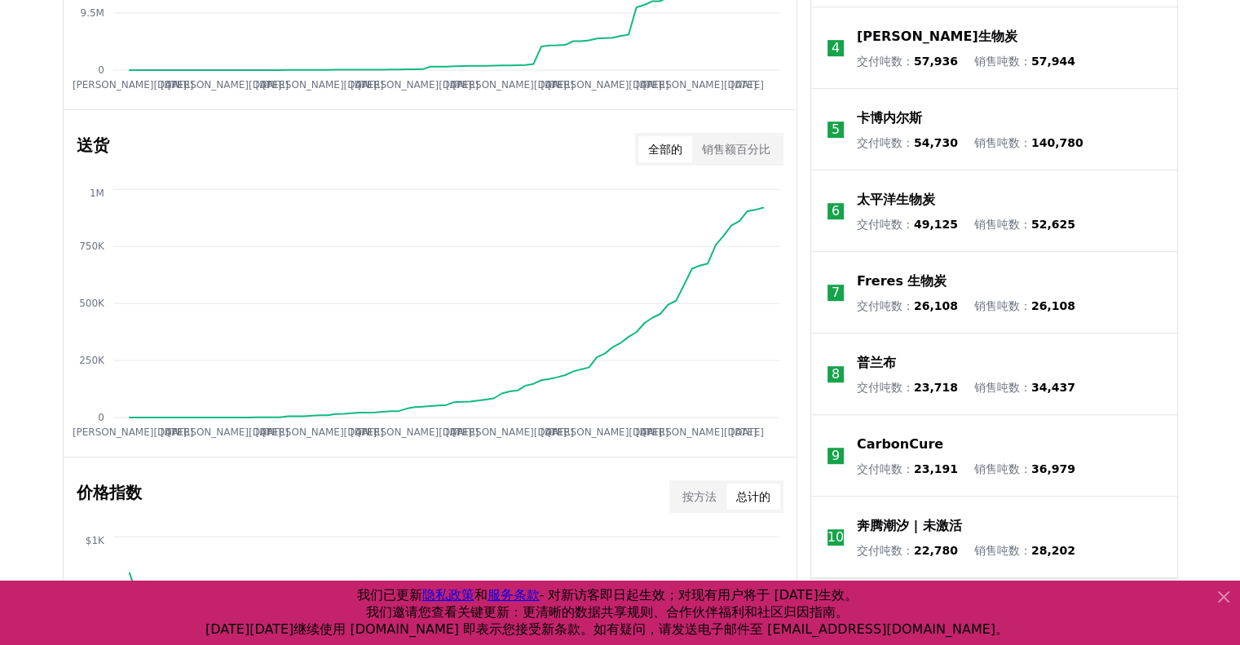
click at [763, 133] on div "全部的 销售额百分比" at bounding box center [709, 149] width 148 height 33
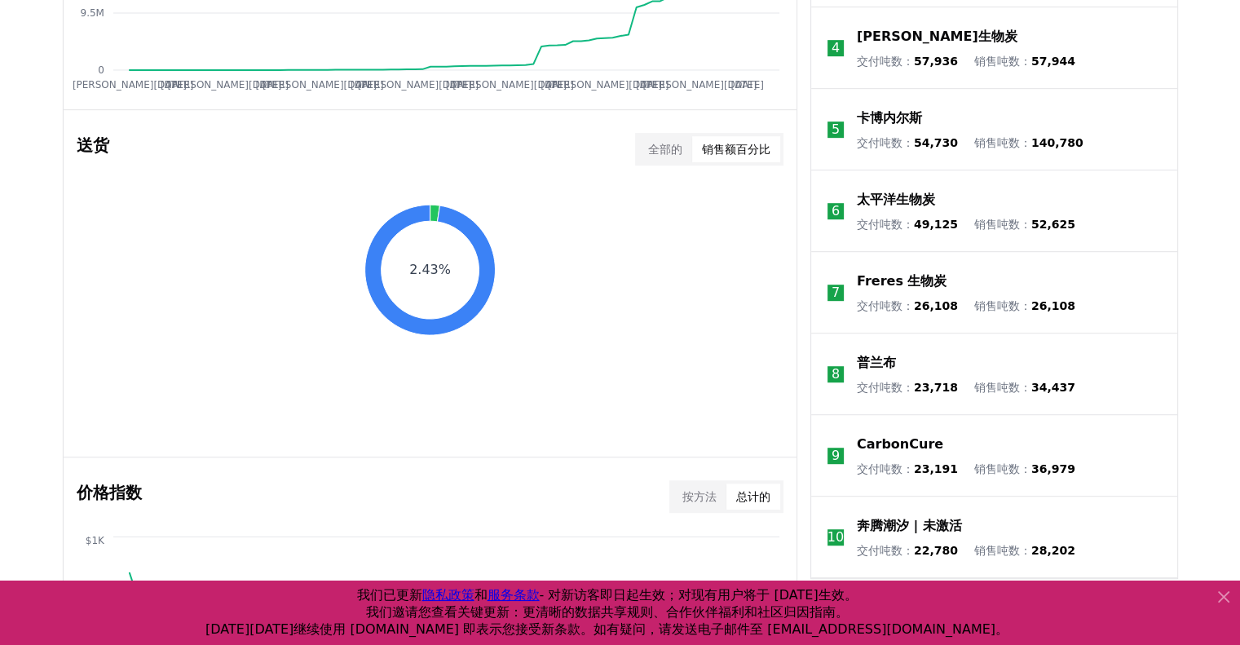
click at [755, 144] on font "销售额百分比" at bounding box center [736, 149] width 68 height 13
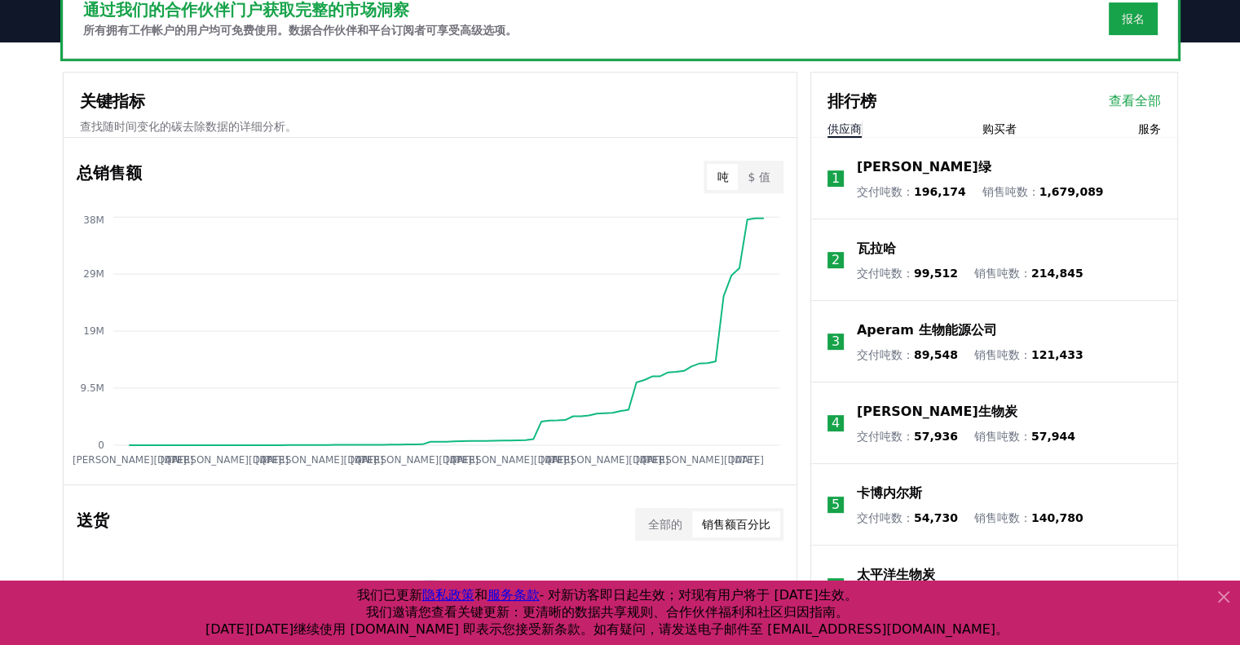
scroll to position [559, 0]
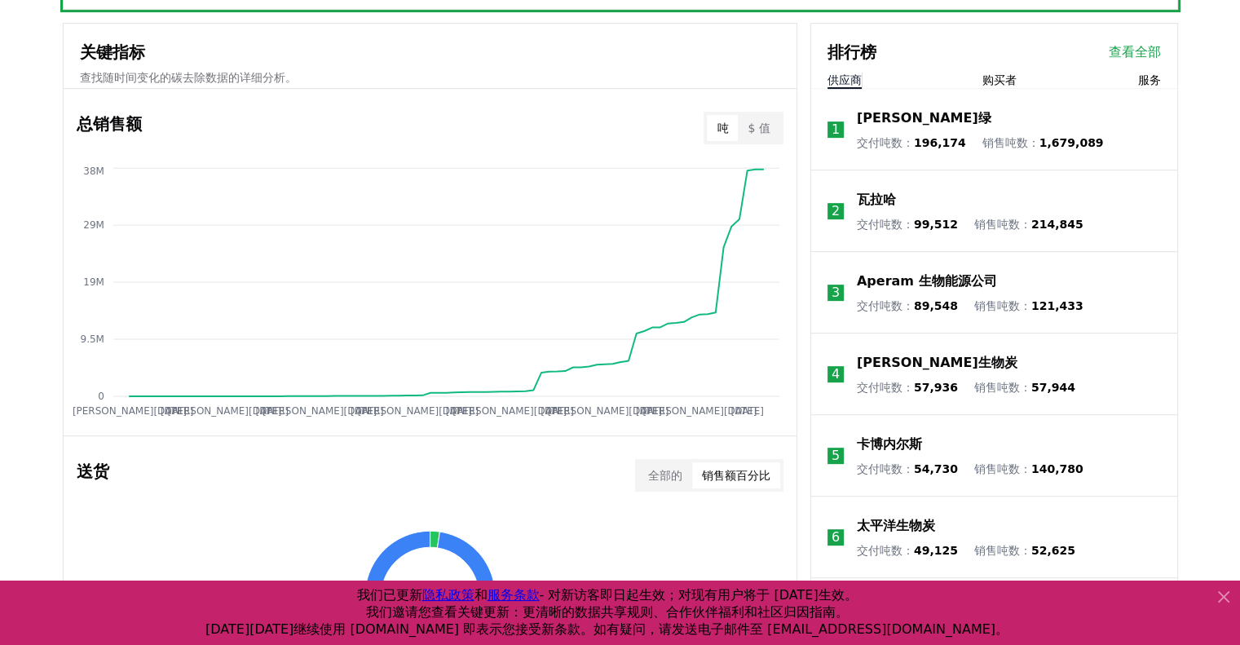
click at [994, 80] on font "购买者" at bounding box center [999, 79] width 34 height 13
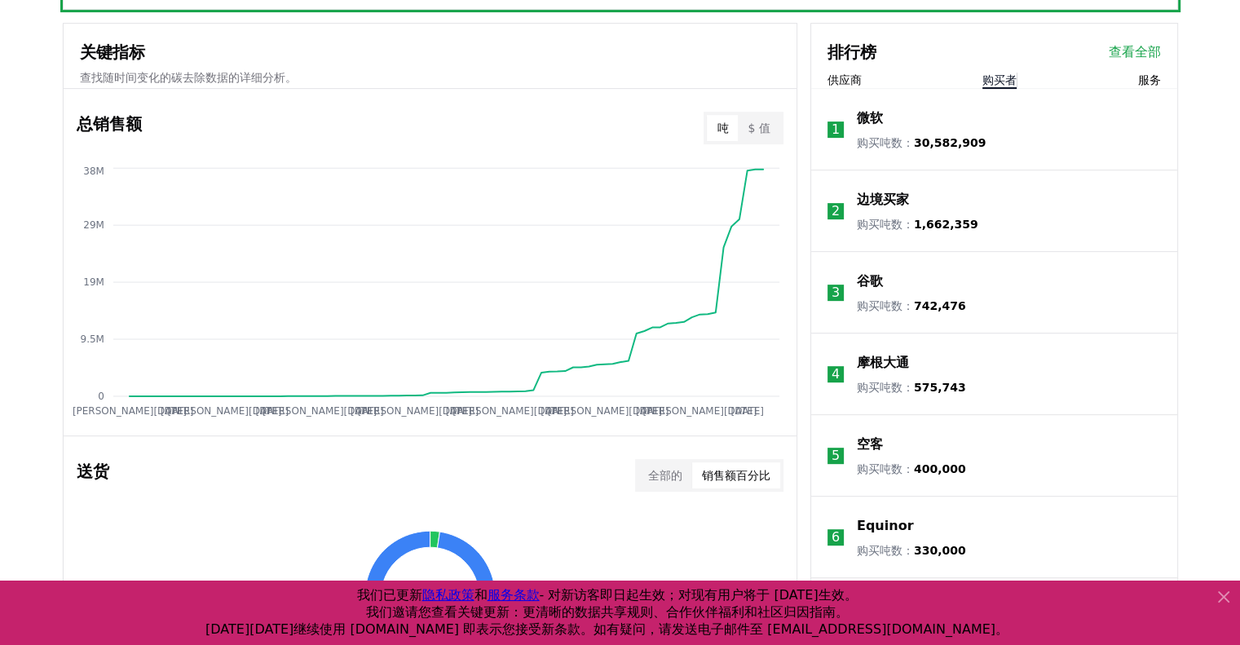
click at [989, 118] on li "1 微软 购买吨数 ： 30,582,909" at bounding box center [994, 129] width 366 height 81
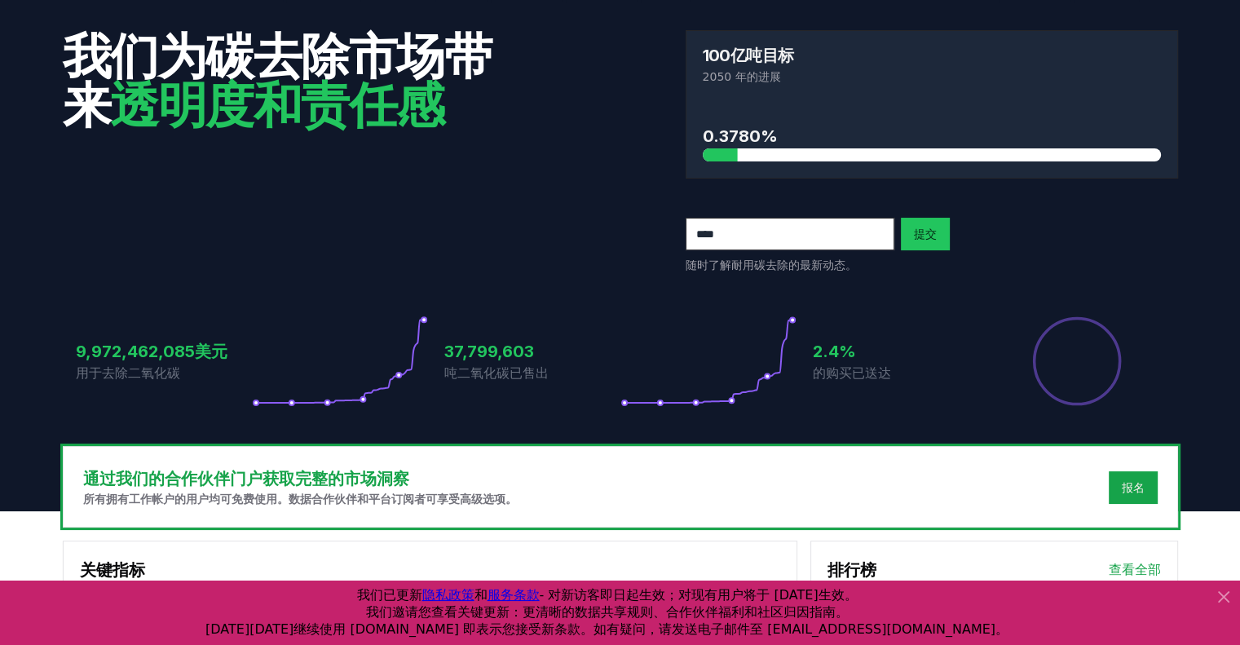
scroll to position [0, 0]
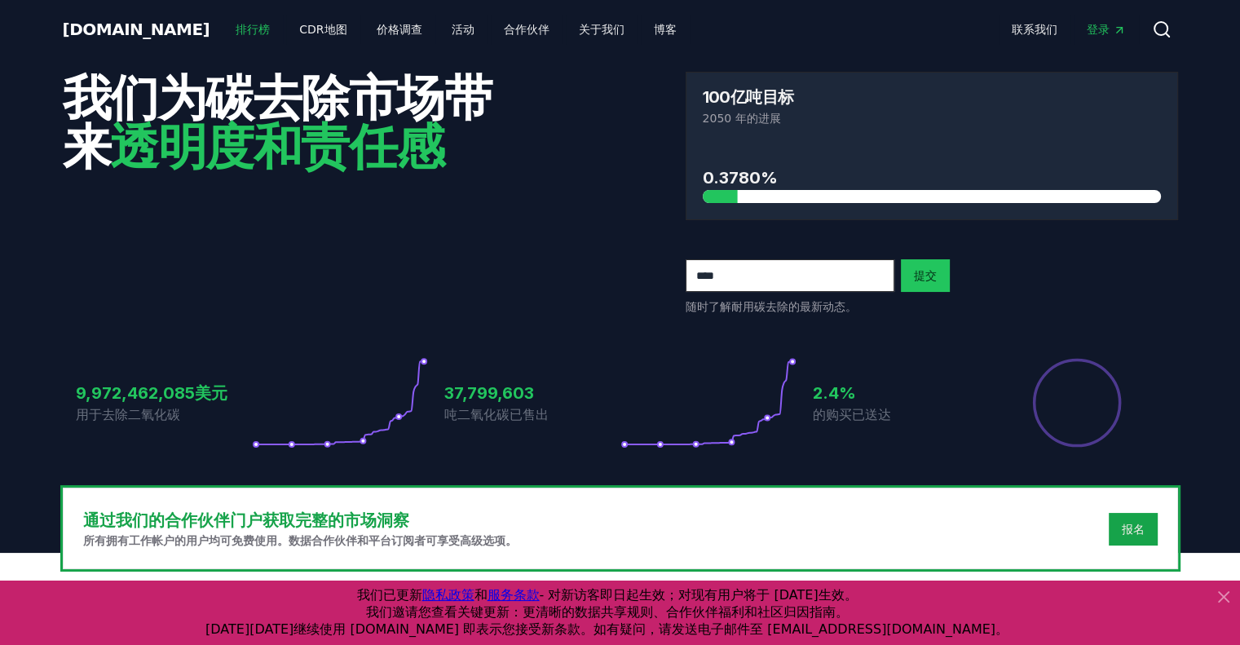
click at [236, 29] on font "排行榜" at bounding box center [253, 29] width 34 height 13
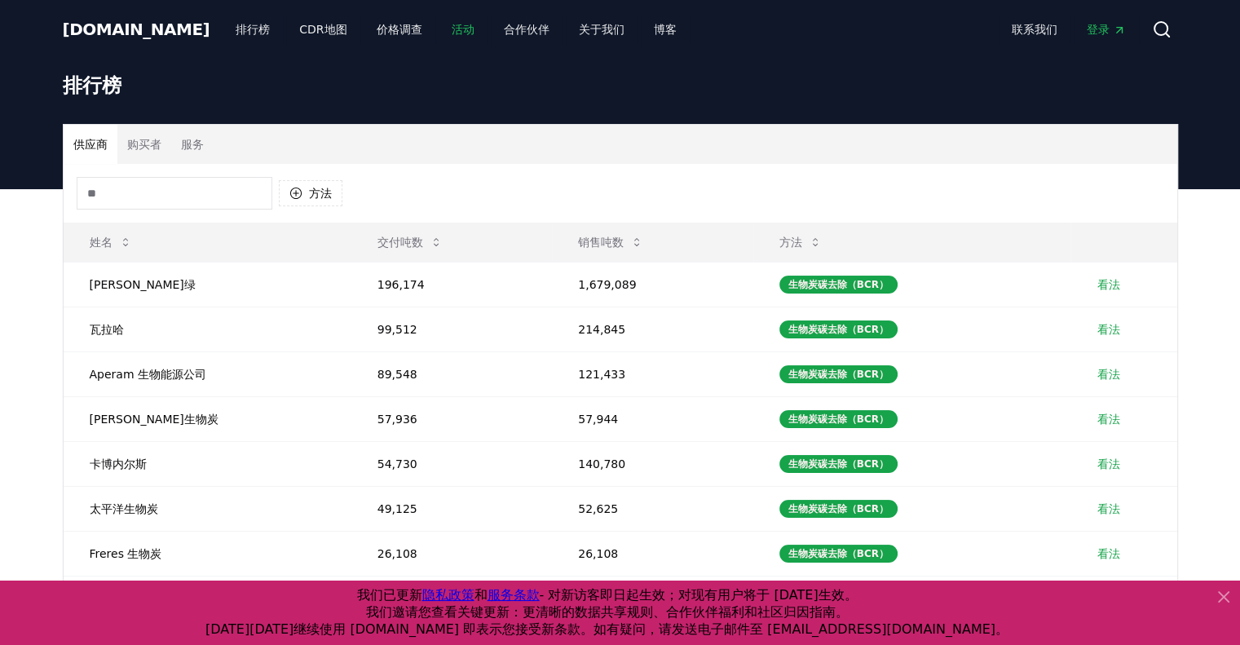
click at [451, 24] on font "活动" at bounding box center [462, 29] width 23 height 13
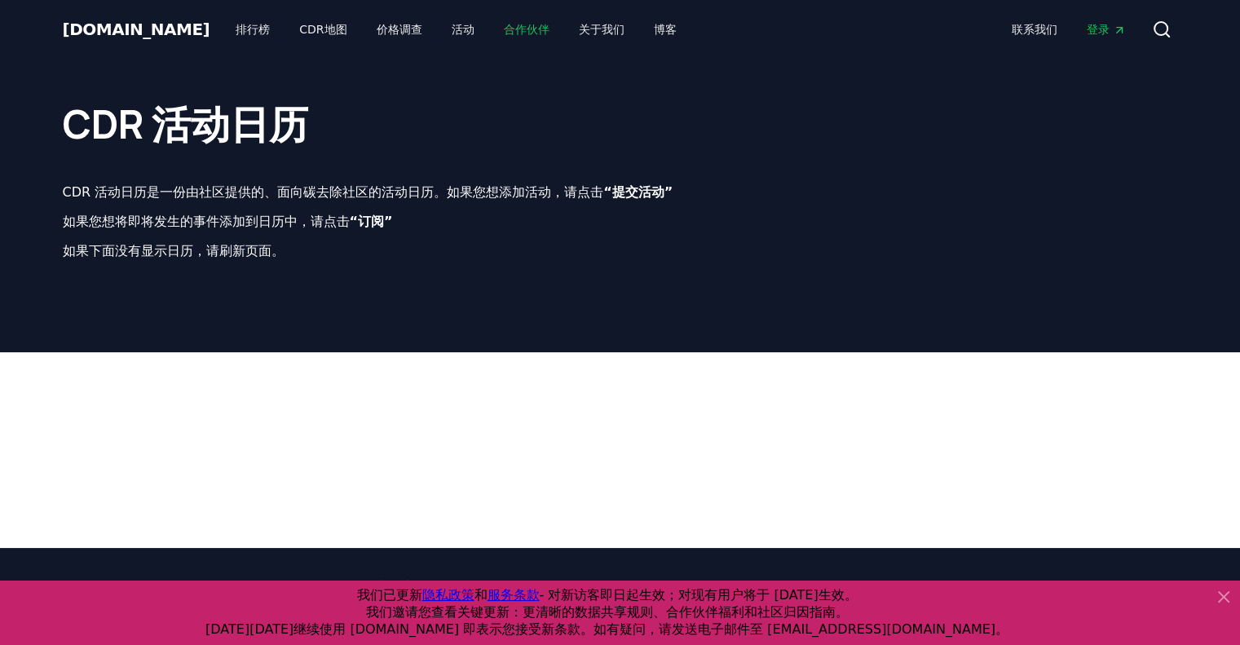
click at [504, 33] on font "合作伙伴" at bounding box center [527, 29] width 46 height 13
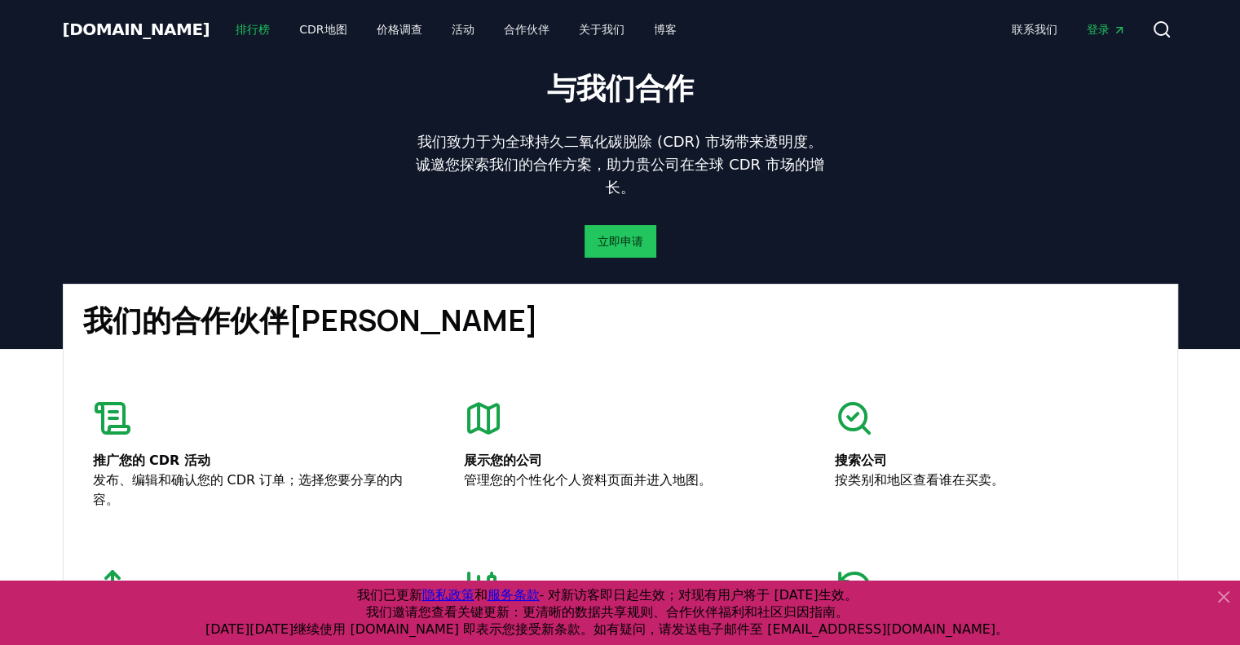
click at [236, 31] on font "排行榜" at bounding box center [253, 29] width 34 height 13
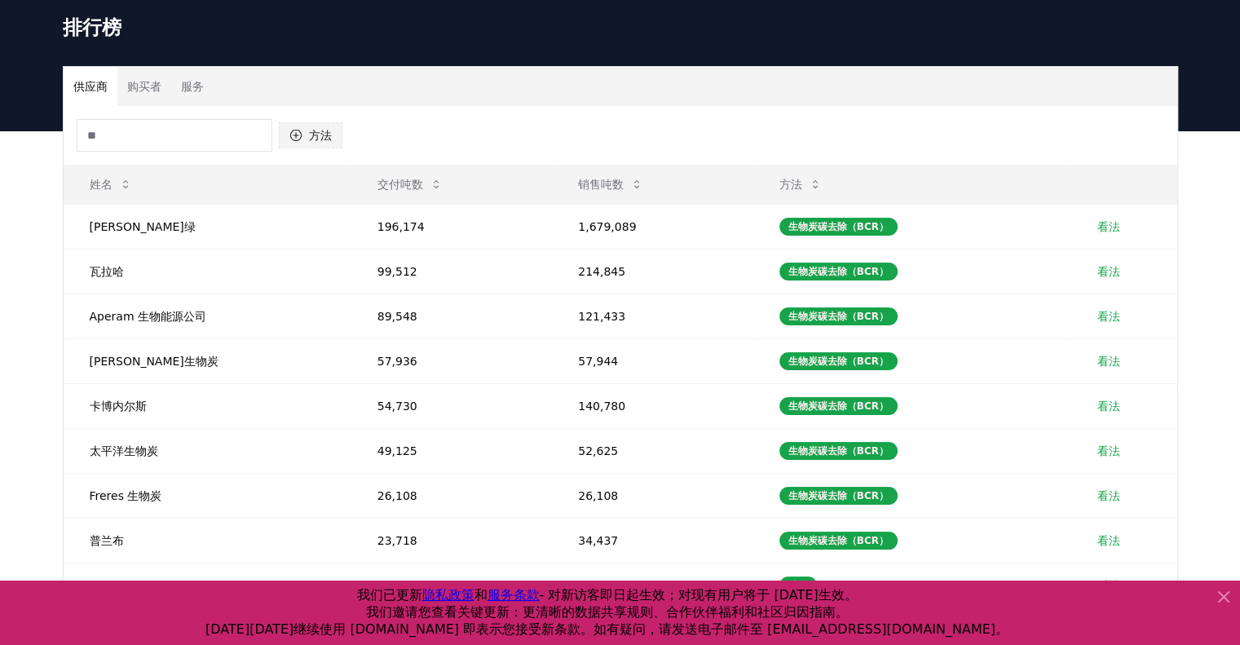
scroll to position [81, 0]
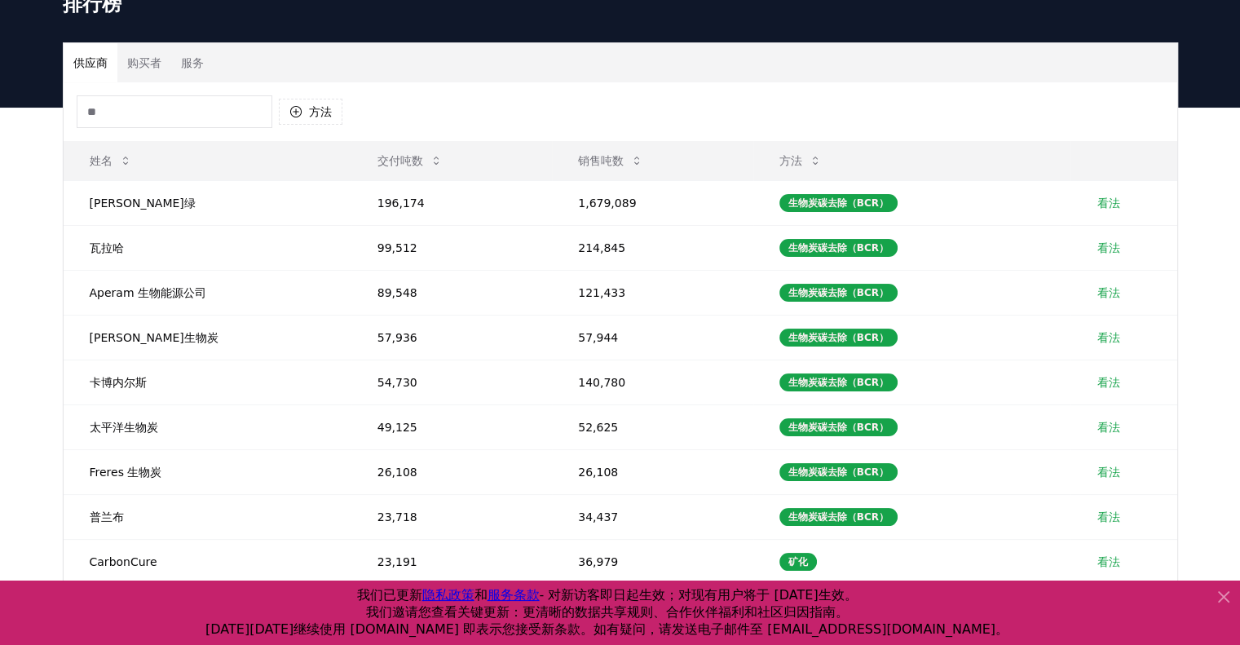
click at [140, 59] on font "购买者" at bounding box center [144, 62] width 34 height 13
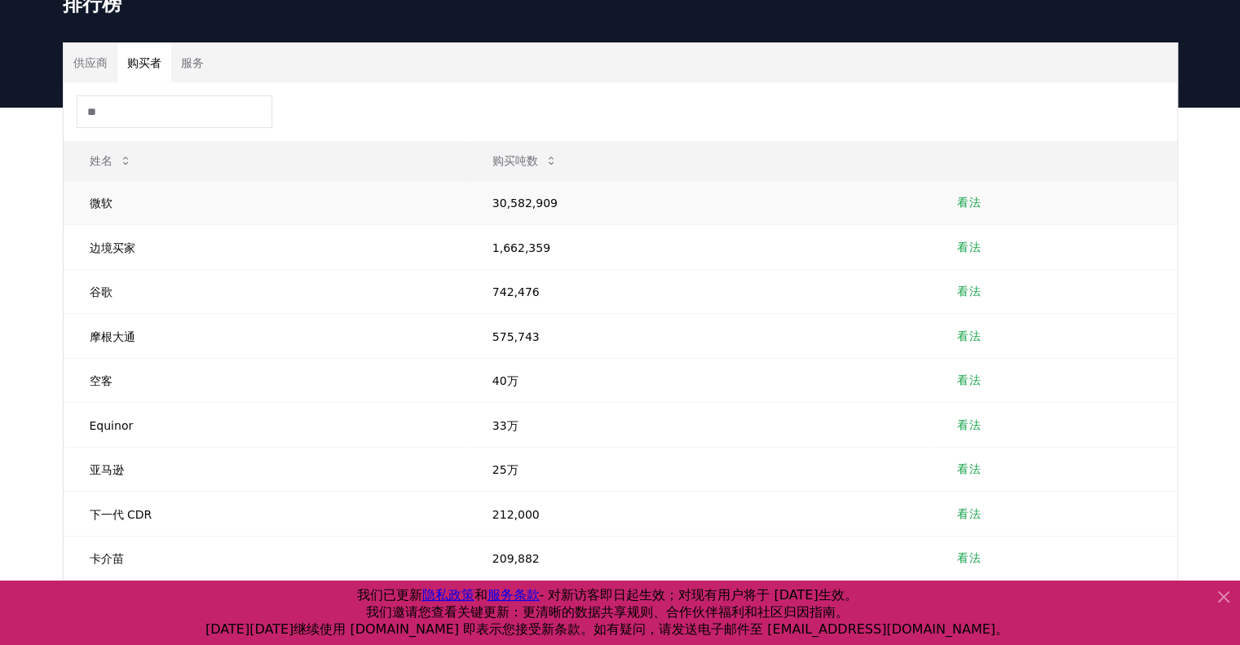
click at [1029, 214] on td "看法" at bounding box center [1053, 202] width 245 height 45
click at [963, 197] on font "看法" at bounding box center [968, 202] width 23 height 13
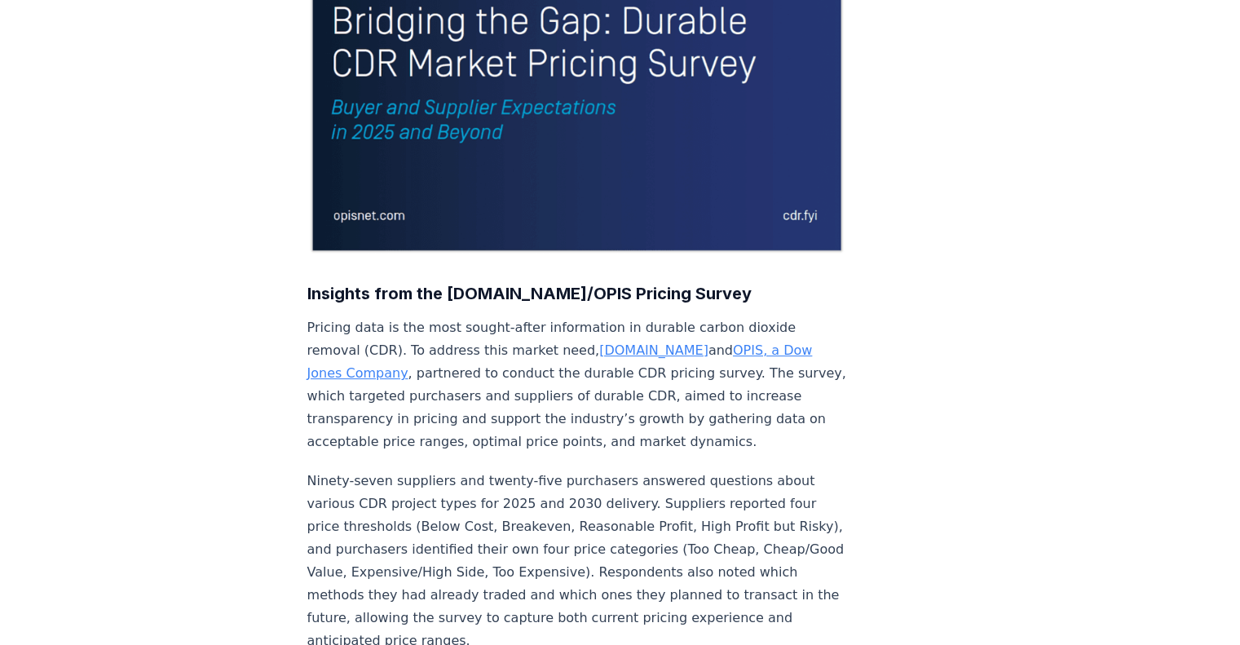
scroll to position [326, 0]
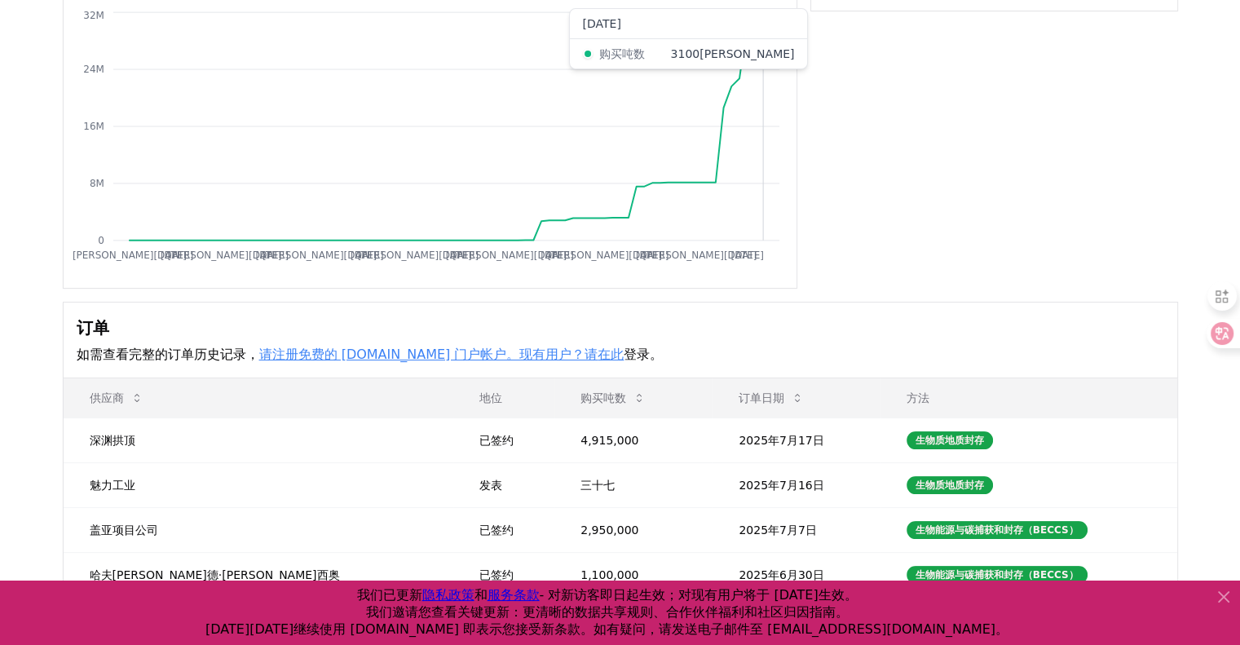
scroll to position [326, 0]
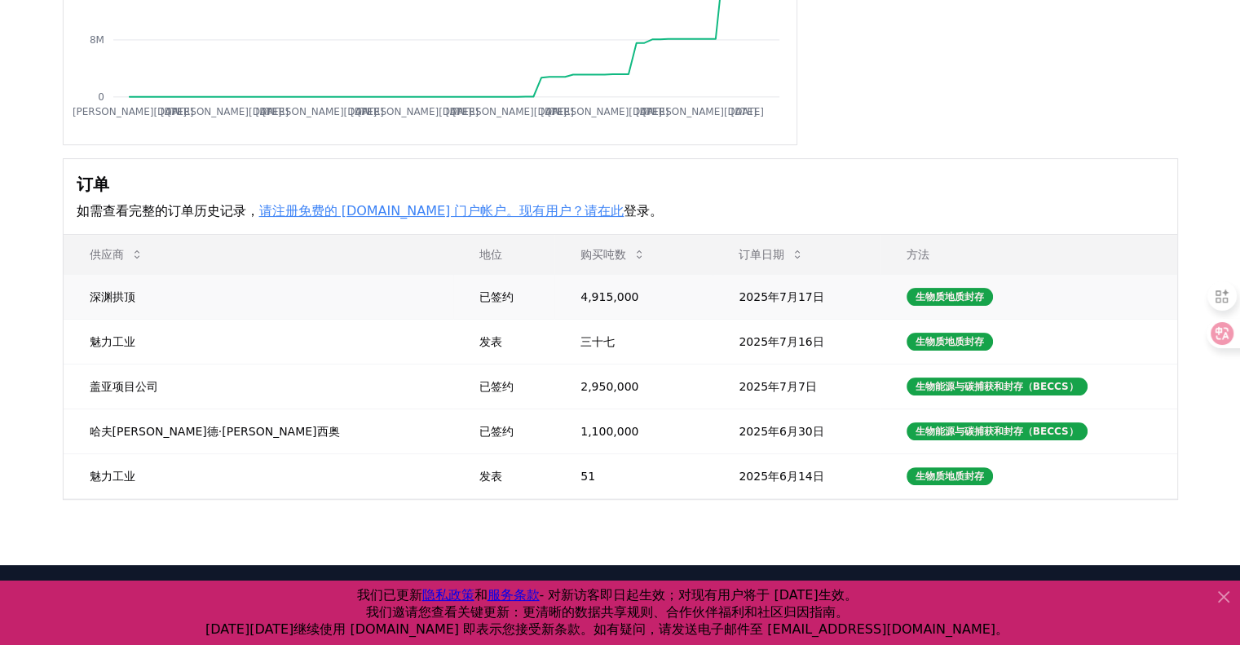
click at [773, 294] on td "2025年7月17日" at bounding box center [795, 296] width 167 height 45
click at [568, 288] on td "4,915,000" at bounding box center [633, 296] width 158 height 45
click at [479, 299] on div "已签约" at bounding box center [510, 296] width 62 height 16
click at [453, 284] on td "已签约" at bounding box center [503, 296] width 101 height 45
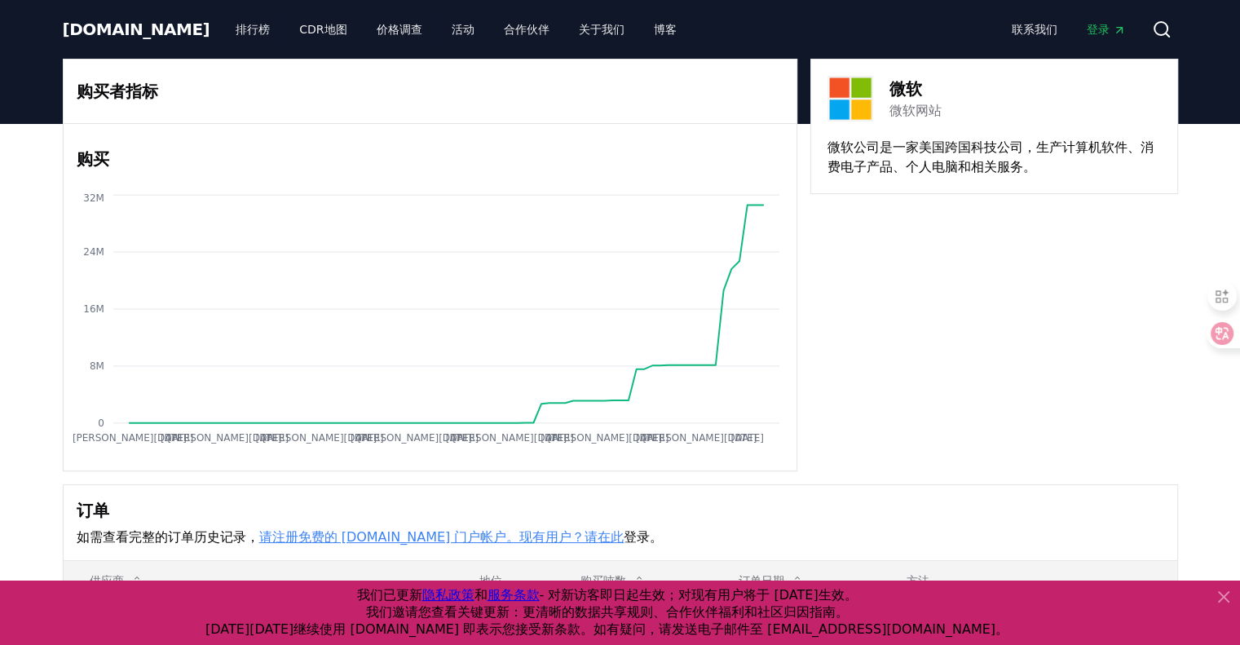
click at [1099, 27] on font "登录" at bounding box center [1097, 29] width 23 height 13
click at [566, 41] on link "关于我们" at bounding box center [602, 29] width 72 height 29
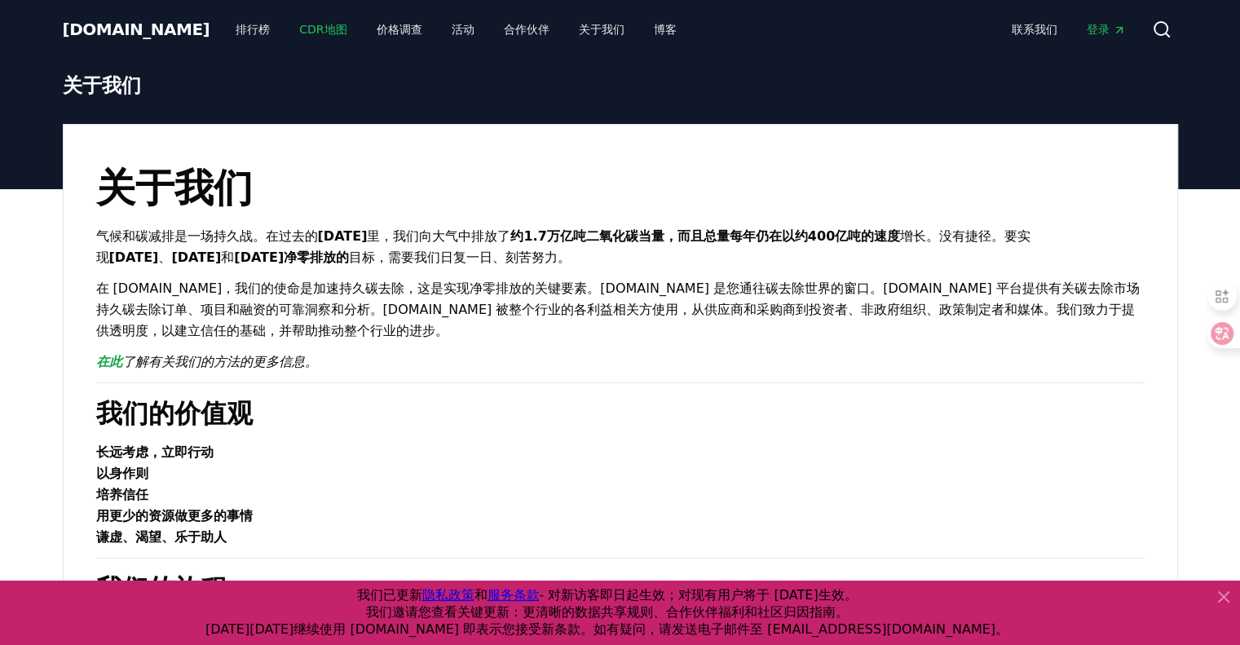
click at [286, 25] on link "CDR地图" at bounding box center [322, 29] width 73 height 29
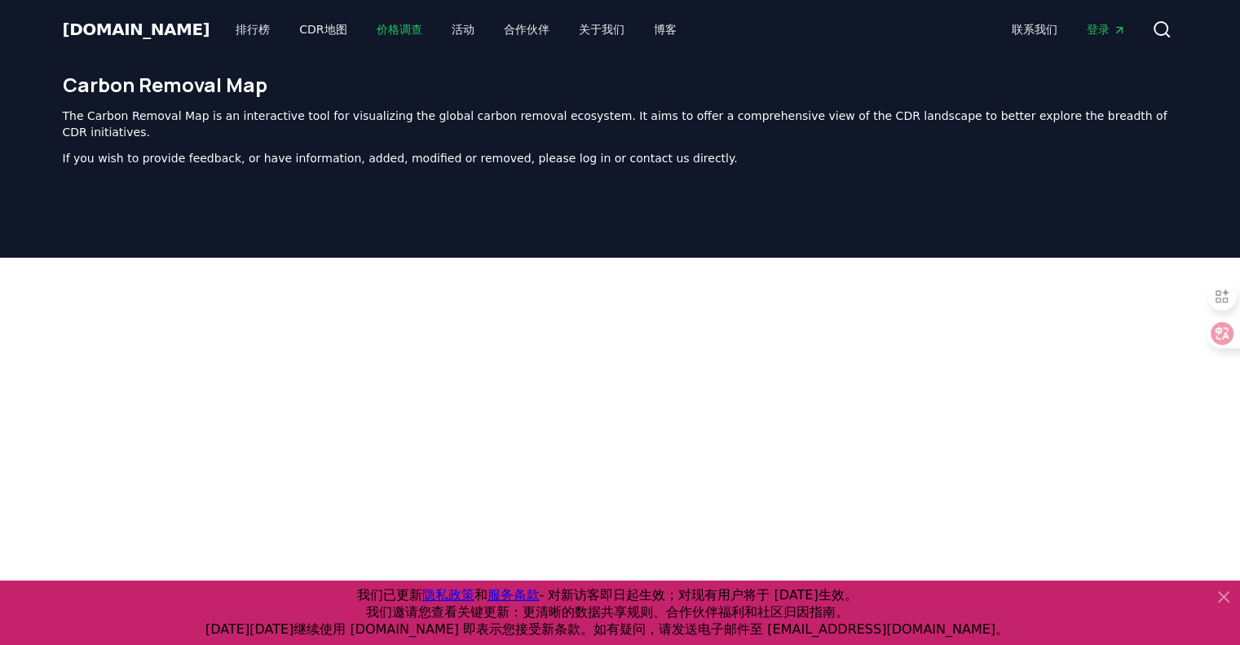
click at [377, 26] on font "价格调查" at bounding box center [400, 29] width 46 height 13
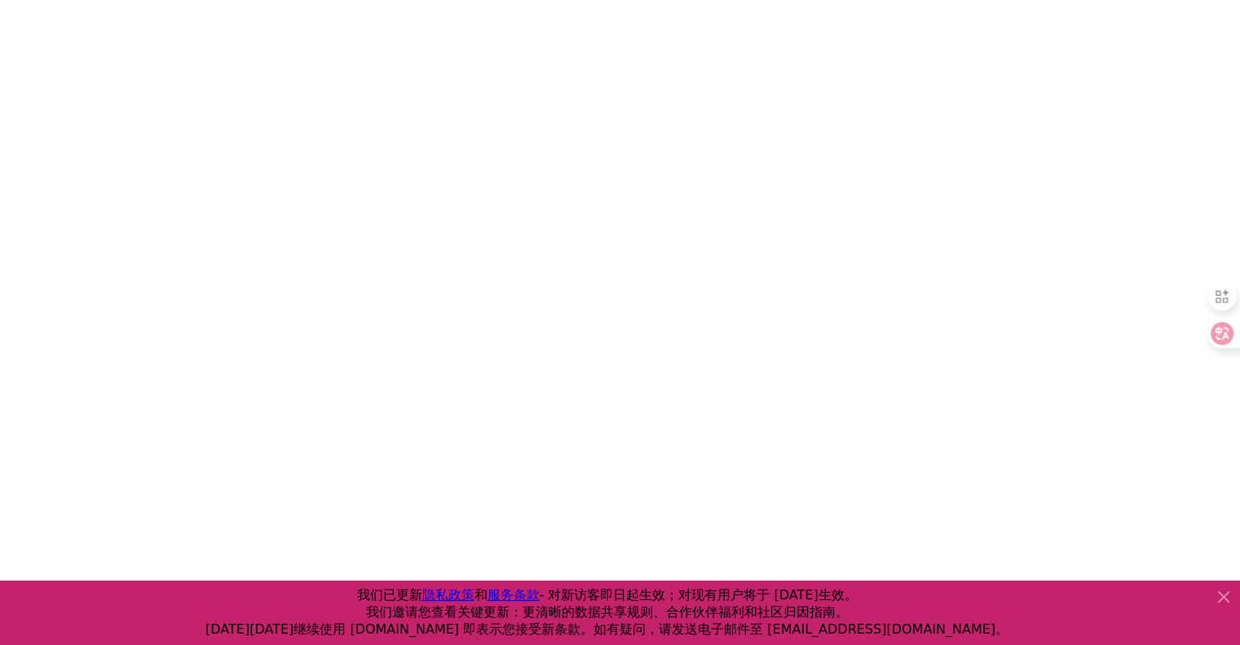
scroll to position [3071, 0]
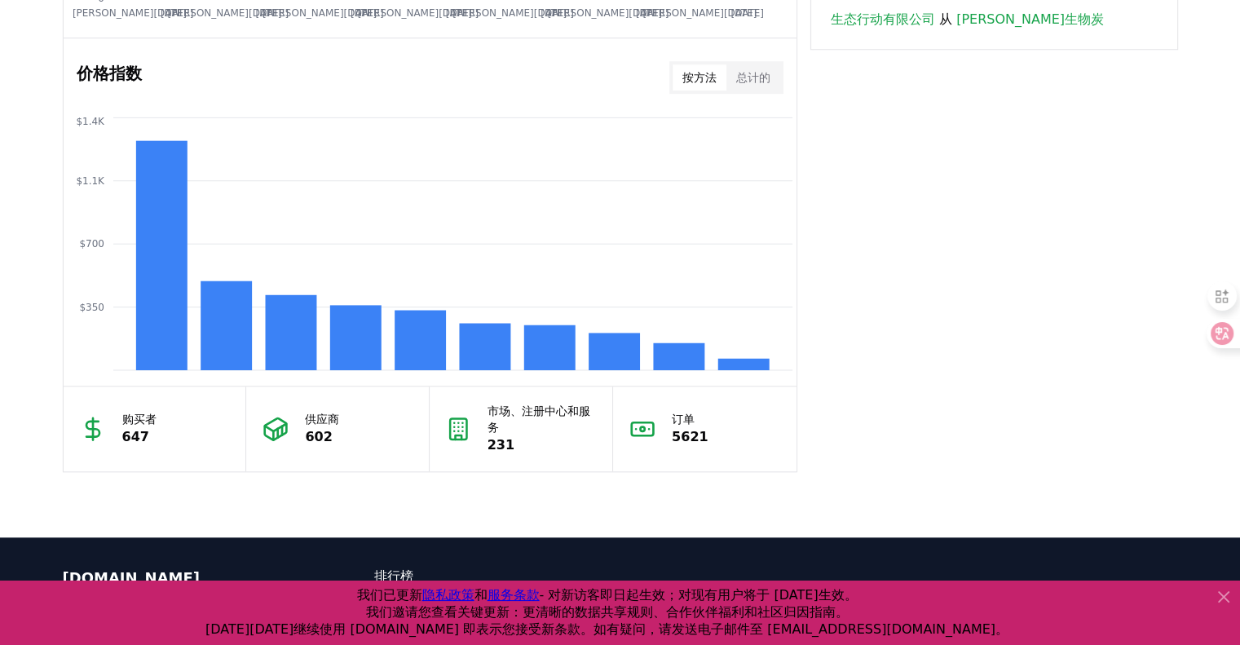
scroll to position [1288, 0]
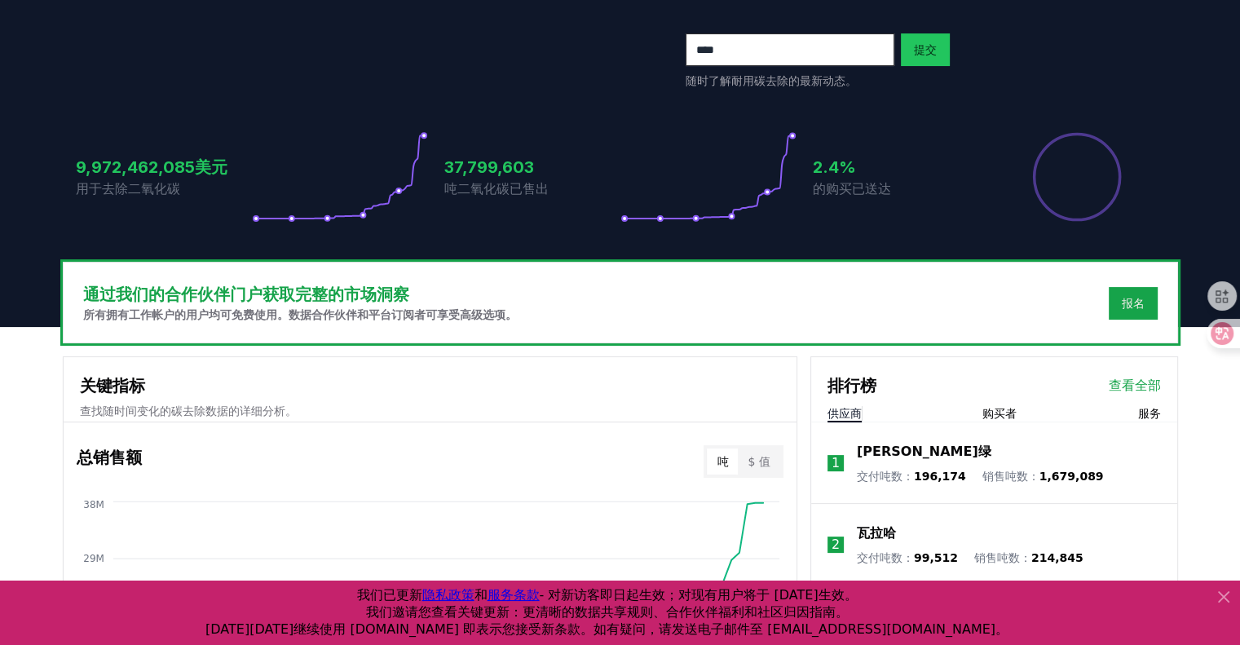
scroll to position [0, 0]
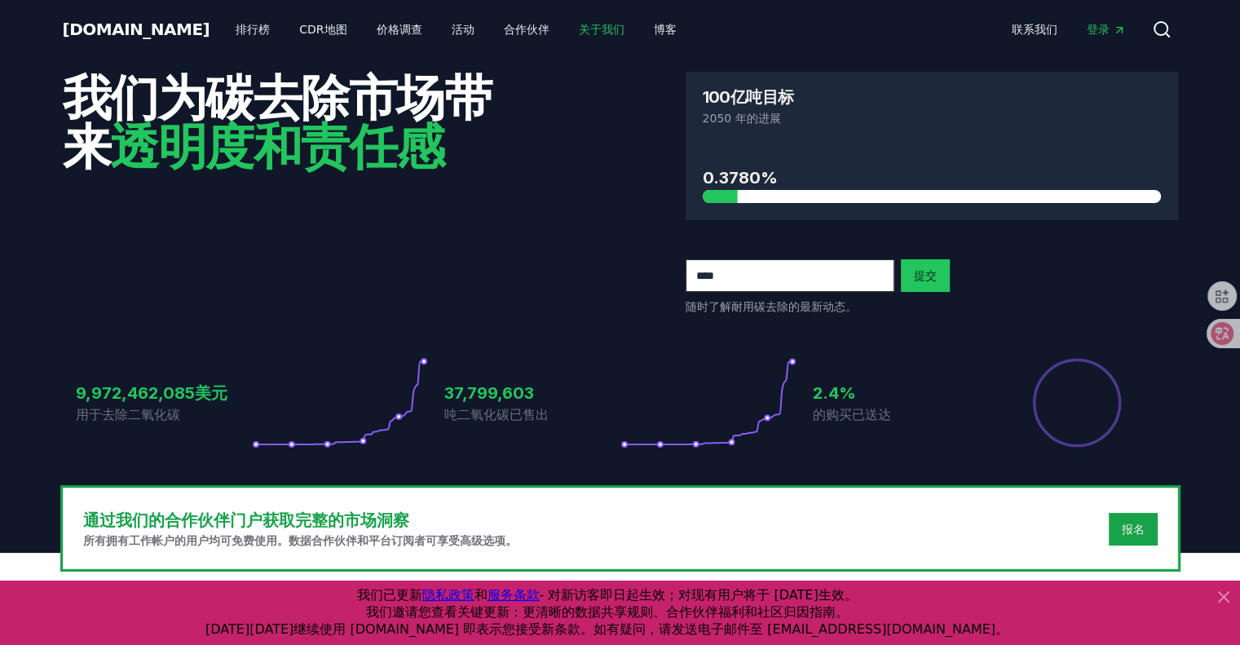
click at [579, 33] on font "关于我们" at bounding box center [602, 29] width 46 height 13
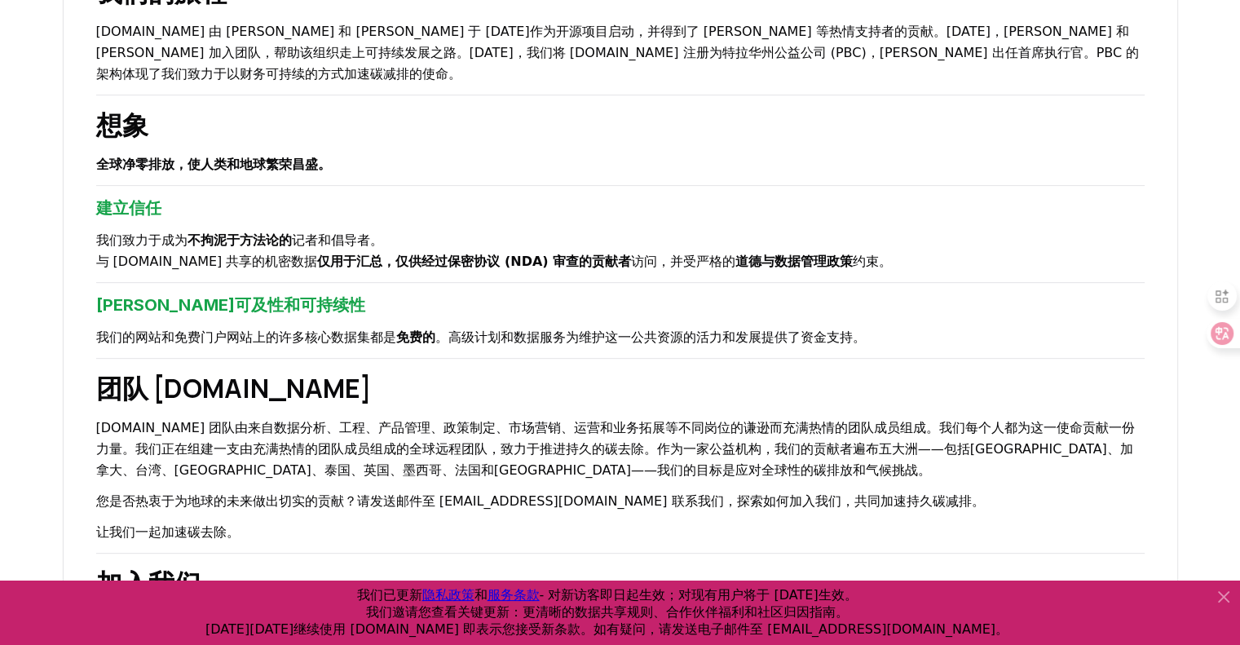
scroll to position [570, 0]
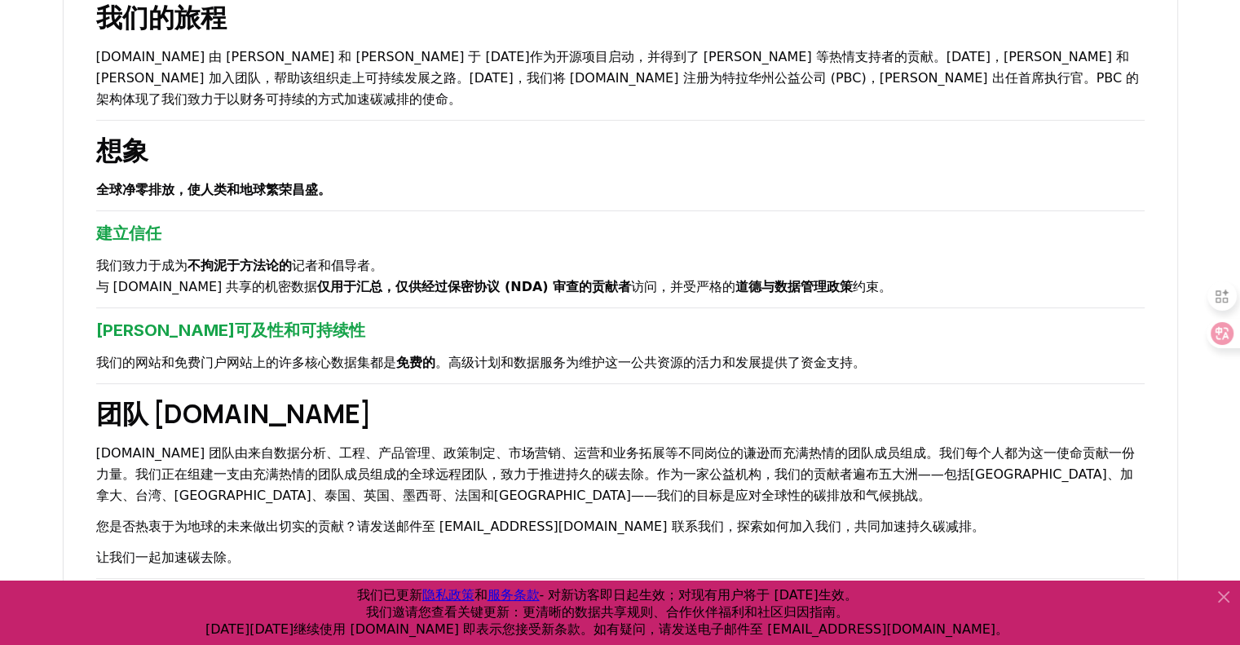
drag, startPoint x: 1072, startPoint y: 0, endPoint x: 843, endPoint y: 248, distance: 336.8
click at [843, 255] on p "我们致力于成为 不拘泥于方法论的 记者和倡导者。 与 CDR.fyi 共享的机密数据 仅用于汇总， 仅供经过保密协议 (NDA) 审查的贡献者 访问，并受严格…" at bounding box center [620, 276] width 1048 height 42
drag, startPoint x: 183, startPoint y: 86, endPoint x: 201, endPoint y: 81, distance: 19.6
click at [183, 86] on font "CDR.fyi 由 Robert Höglund 和 Kevin Niparko 于 2022 年作为开源项目启动，并得到了 Chris Nixon 等热情支…" at bounding box center [617, 78] width 1043 height 58
drag, startPoint x: 258, startPoint y: 55, endPoint x: 161, endPoint y: 55, distance: 97.0
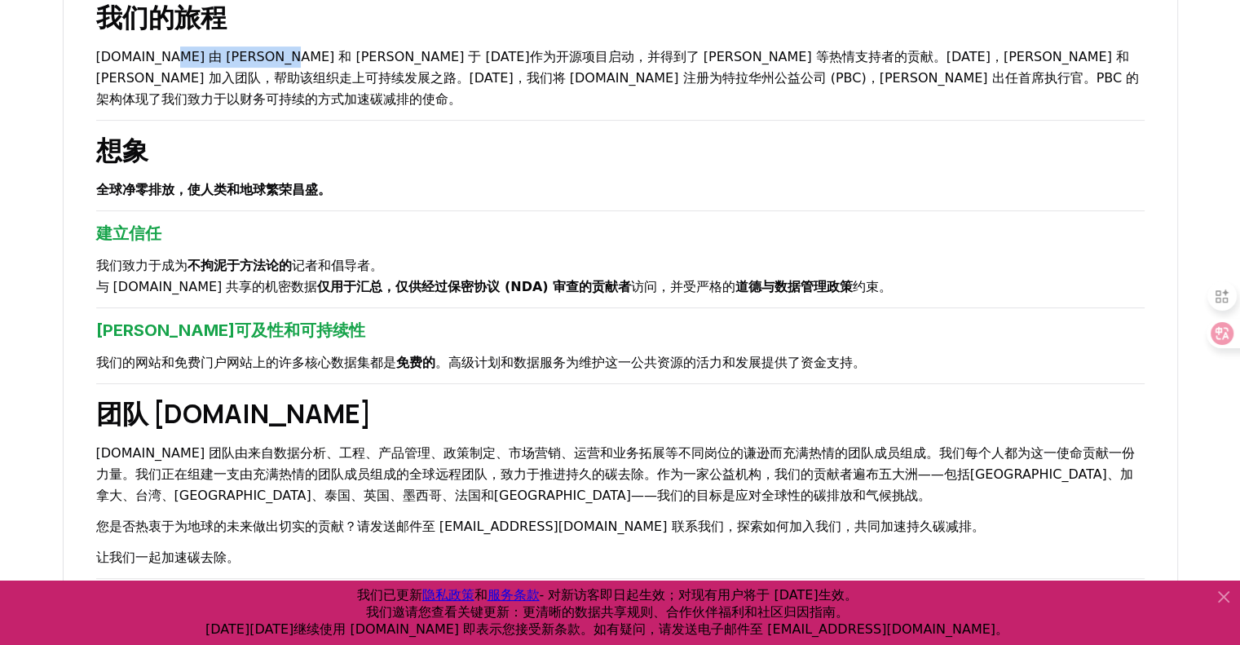
click at [161, 55] on font "CDR.fyi 由 Robert Höglund 和 Kevin Niparko 于 2022 年作为开源项目启动，并得到了 Chris Nixon 等热情支…" at bounding box center [617, 78] width 1043 height 58
copy font "Robert Höglund"
drag, startPoint x: 346, startPoint y: 53, endPoint x: 275, endPoint y: 54, distance: 71.7
click at [275, 54] on font "CDR.fyi 由 Robert Höglund 和 Kevin Niparko 于 2022 年作为开源项目启动，并得到了 Chris Nixon 等热情支…" at bounding box center [617, 78] width 1043 height 58
copy font "Kevin Niparko"
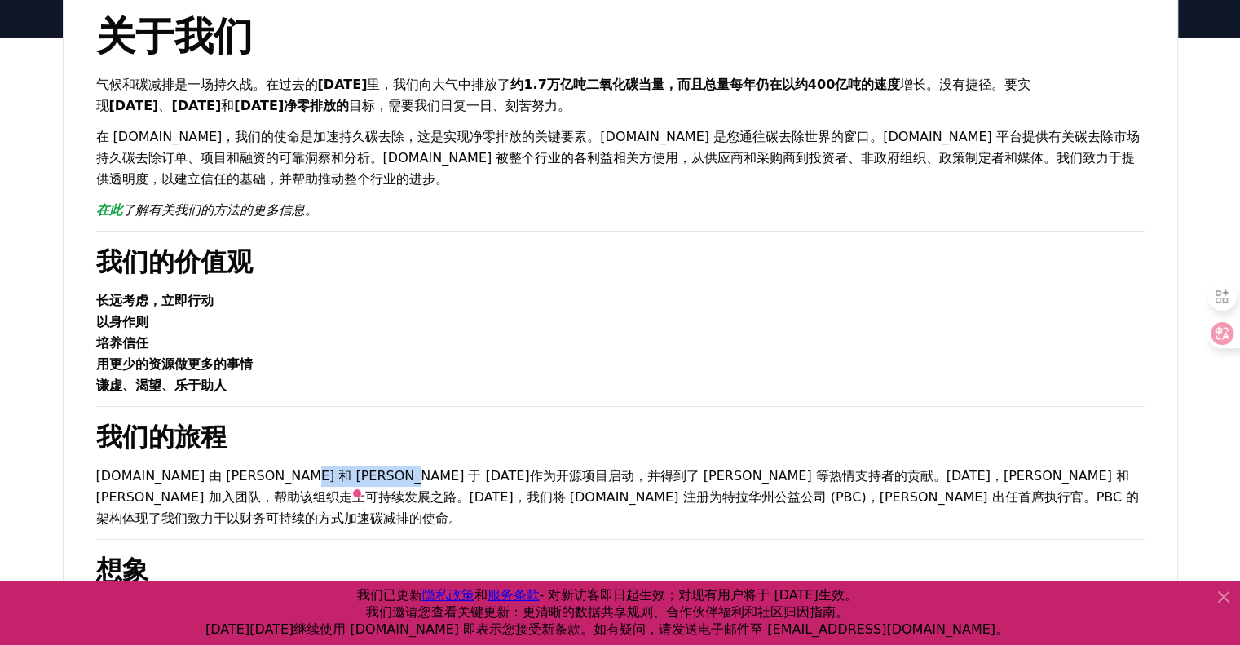
scroll to position [244, 0]
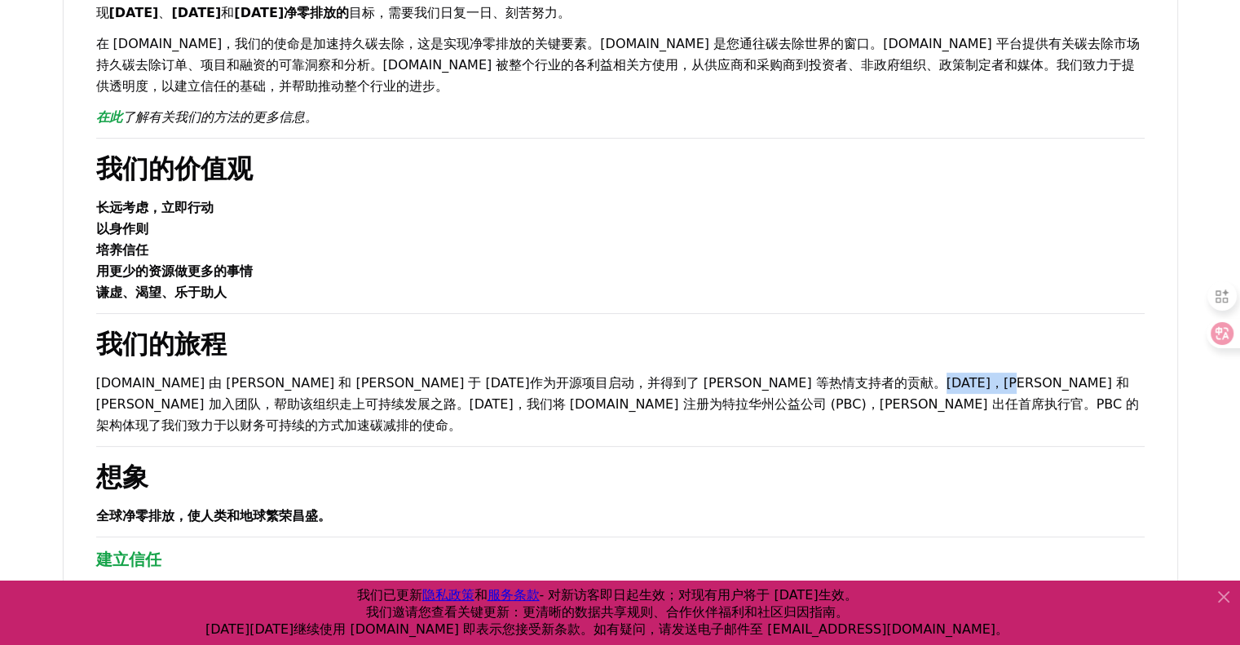
drag, startPoint x: 910, startPoint y: 377, endPoint x: 856, endPoint y: 376, distance: 54.6
click at [856, 376] on font "CDR.fyi 由 Robert Höglund 和 Kevin Niparko 于 2022 年作为开源项目启动，并得到了 Chris Nixon 等热情支…" at bounding box center [617, 404] width 1043 height 58
copy font "Alex Rink"
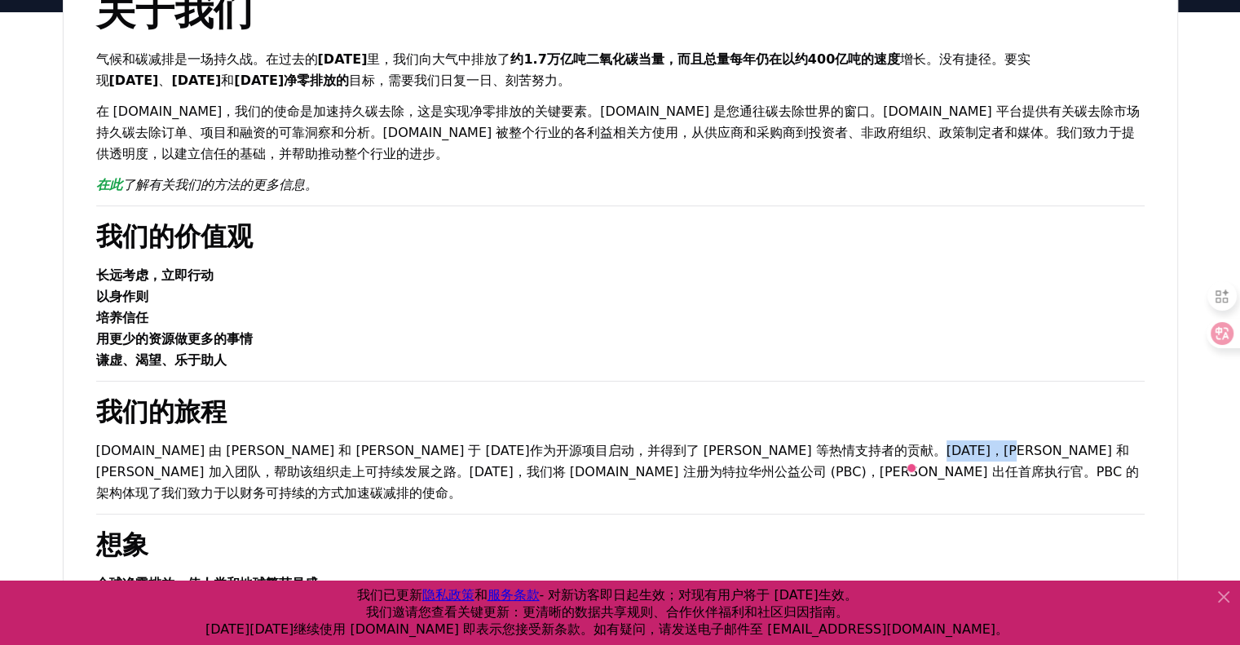
scroll to position [163, 0]
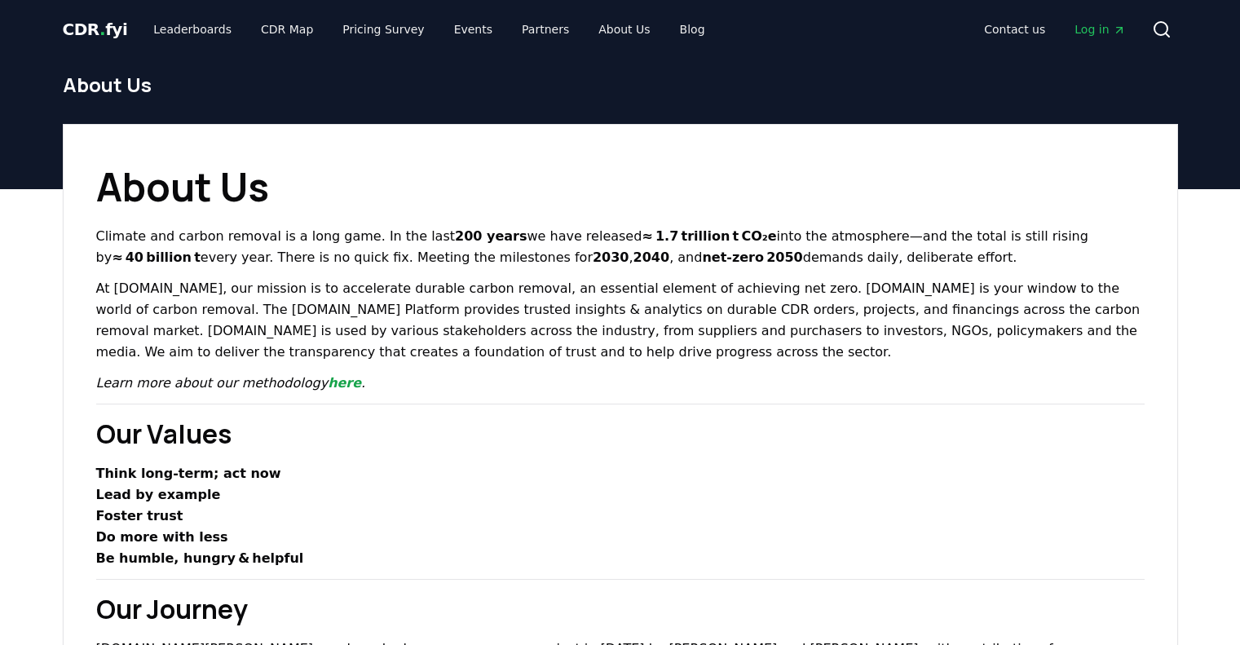
scroll to position [81, 0]
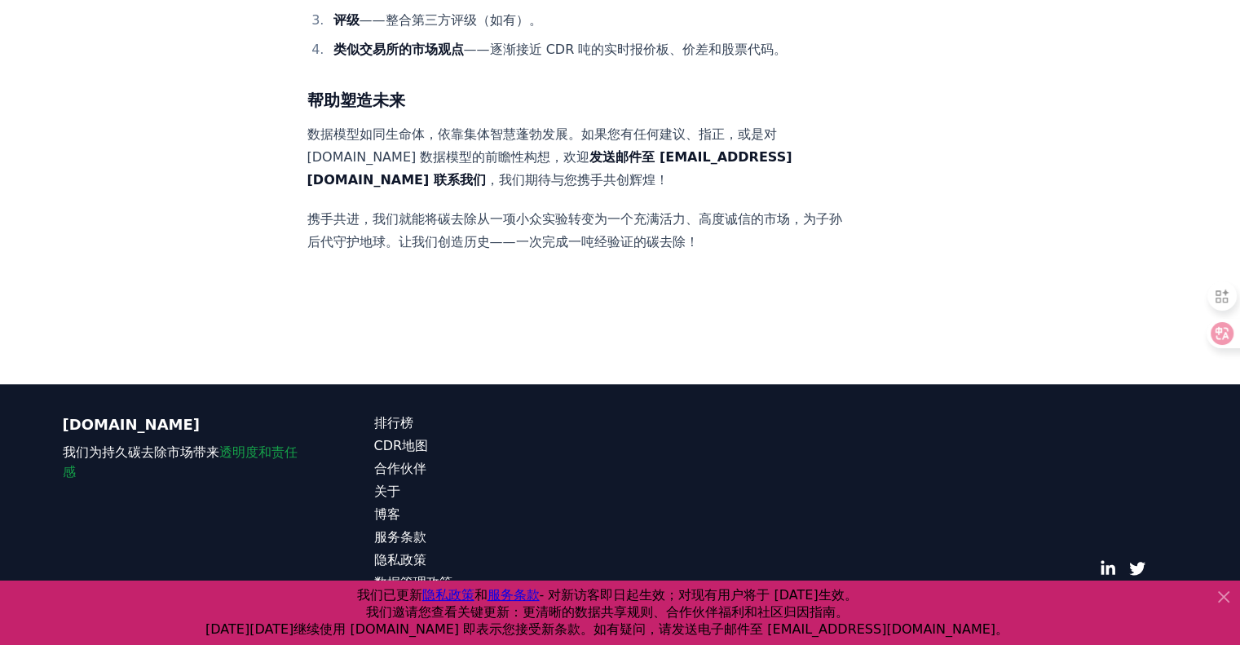
scroll to position [1680, 0]
